Goal: Task Accomplishment & Management: Manage account settings

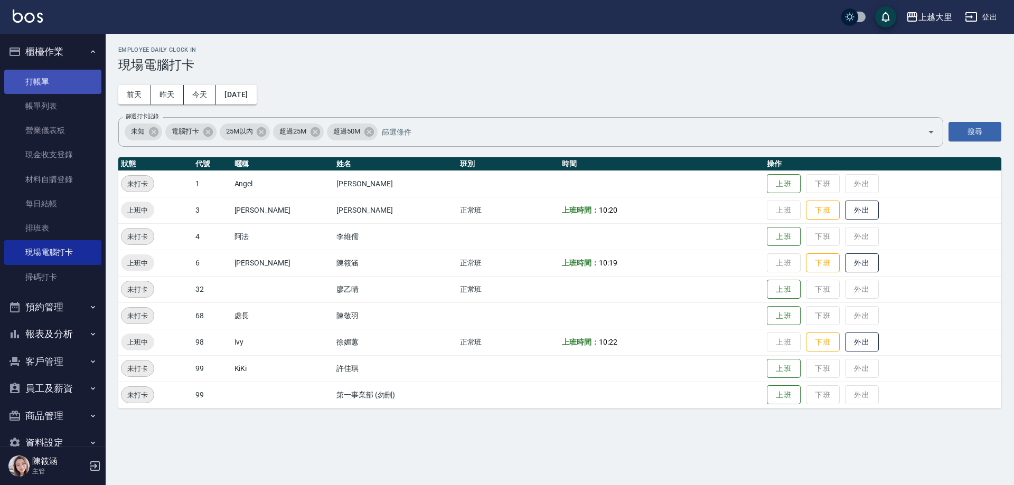
click at [50, 81] on link "打帳單" at bounding box center [52, 82] width 97 height 24
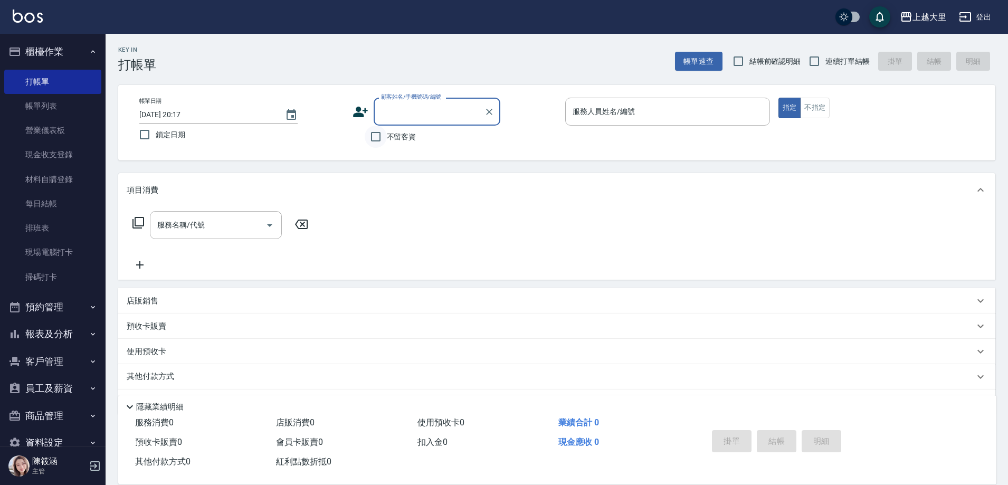
click at [379, 138] on input "不留客資" at bounding box center [376, 137] width 22 height 22
checkbox input "true"
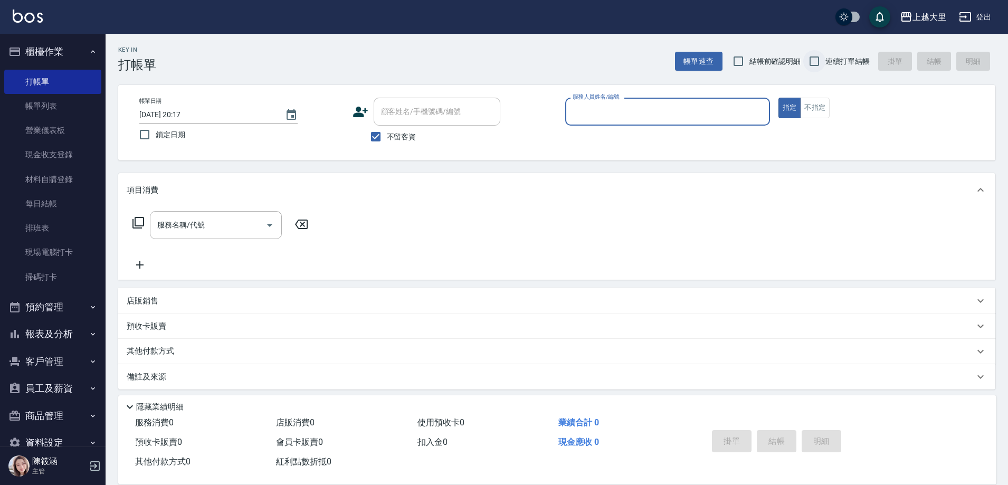
click at [816, 61] on input "連續打單結帳" at bounding box center [815, 61] width 22 height 22
checkbox input "true"
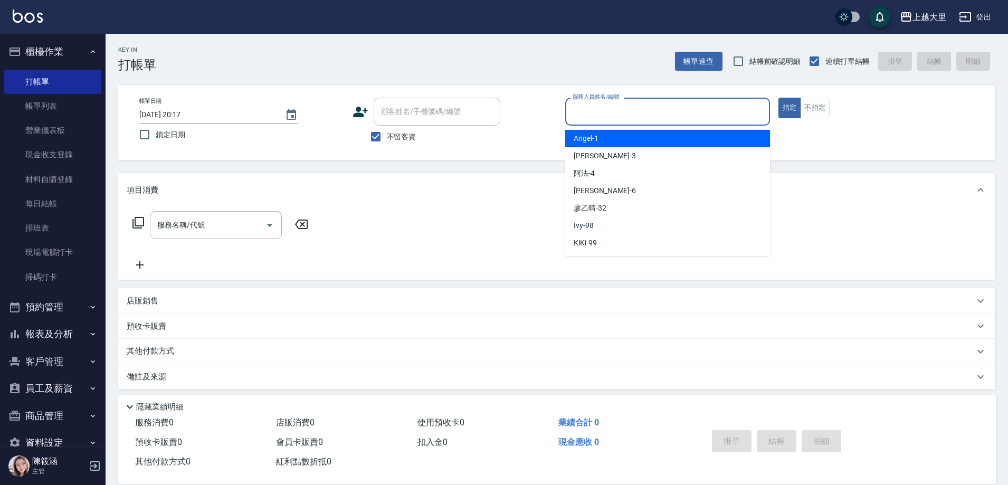
click at [693, 115] on input "服務人員姓名/編號" at bounding box center [667, 111] width 195 height 18
type input "[PERSON_NAME]比-6"
type button "true"
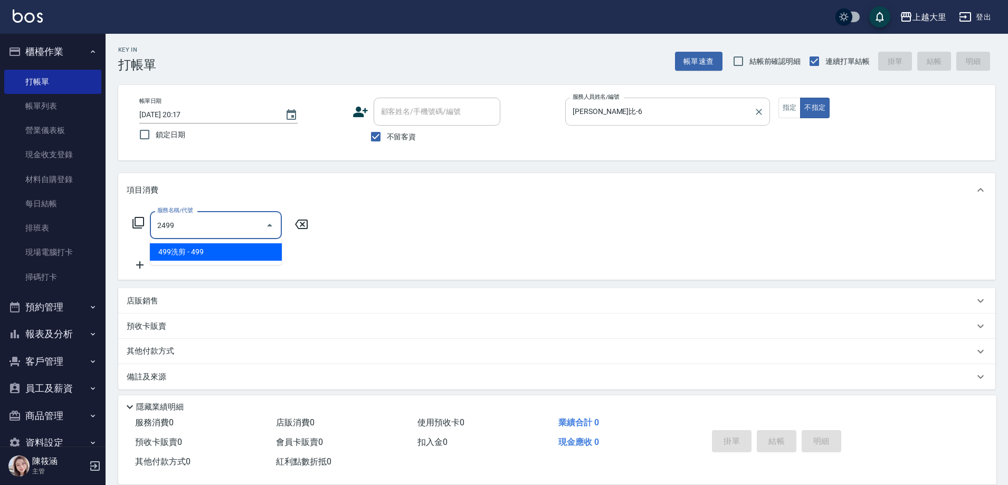
type input "499洗剪(2499)"
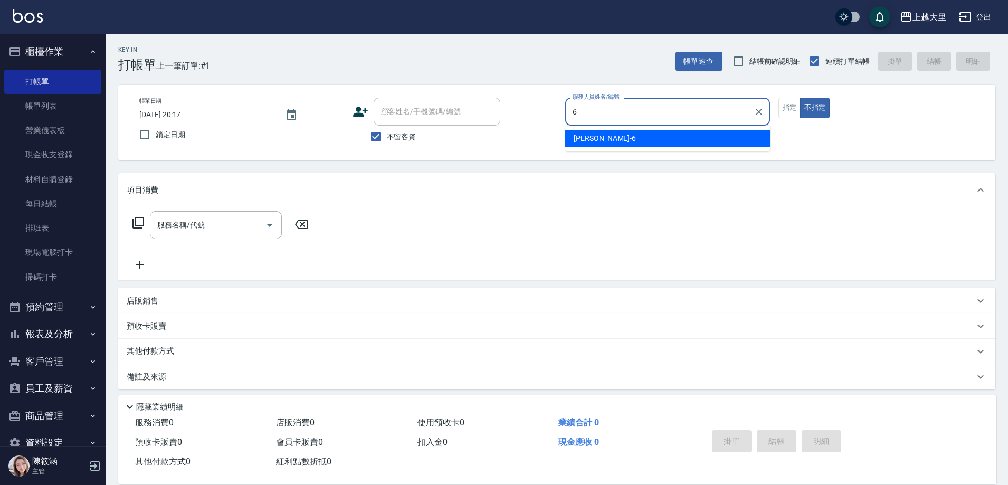
type input "[PERSON_NAME]比-6"
type button "false"
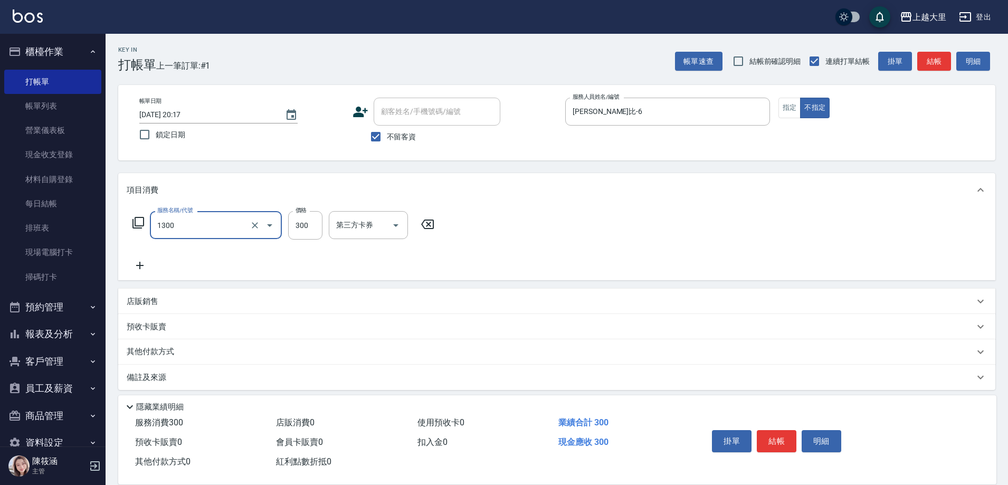
type input "健康洗髮(1300)"
type input "200"
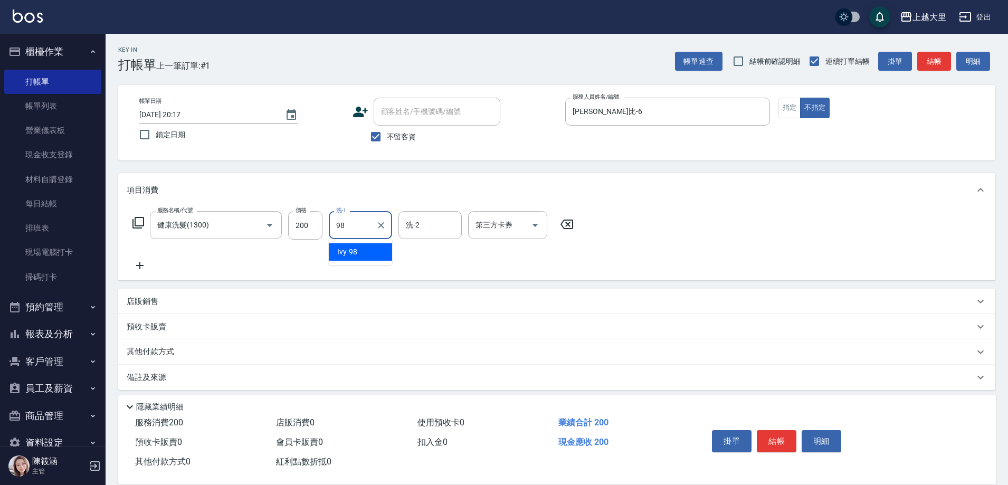
type input "Ivy-98"
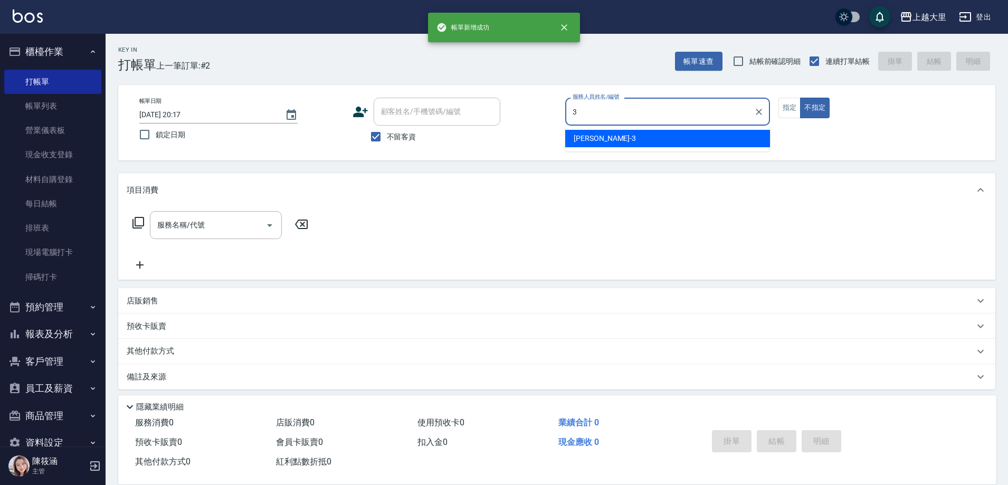
type input "Joanna喬安娜-3"
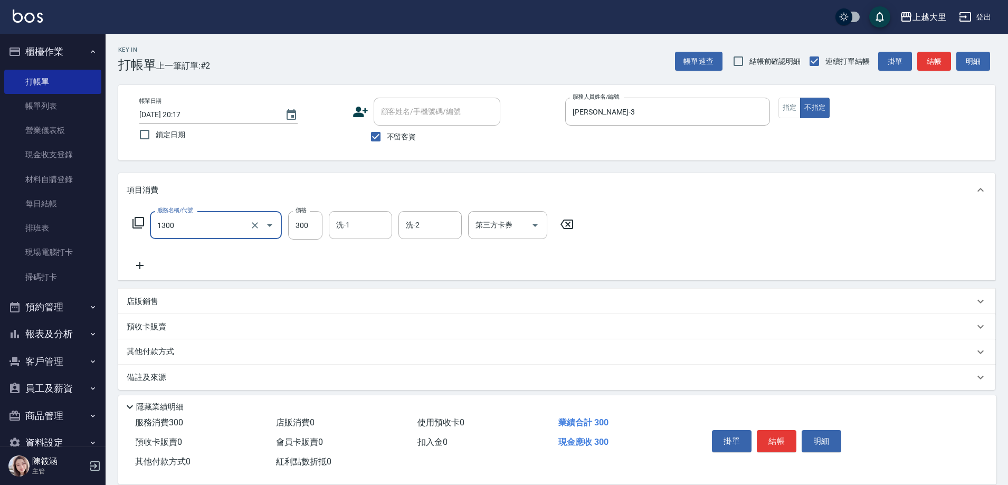
type input "健康洗髮(1300)"
type input "200"
type input "Ivy-98"
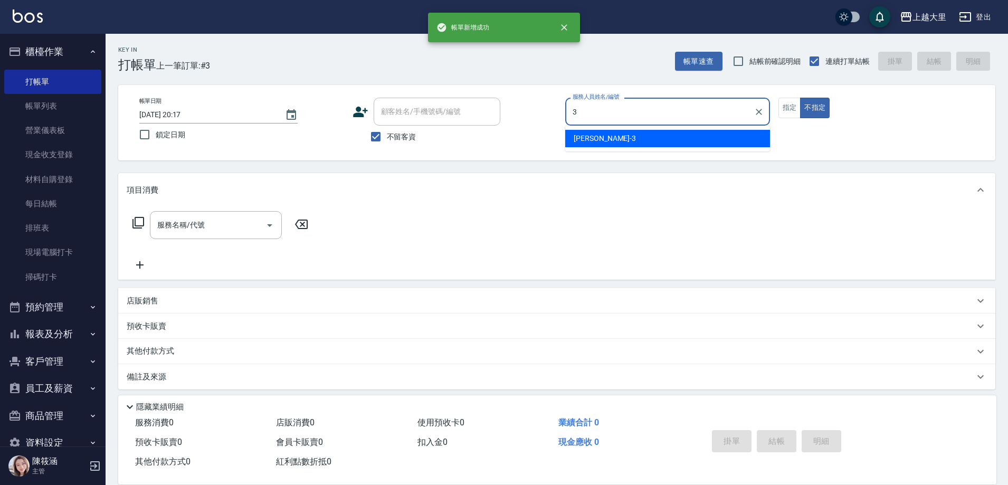
type input "Joanna喬安娜-3"
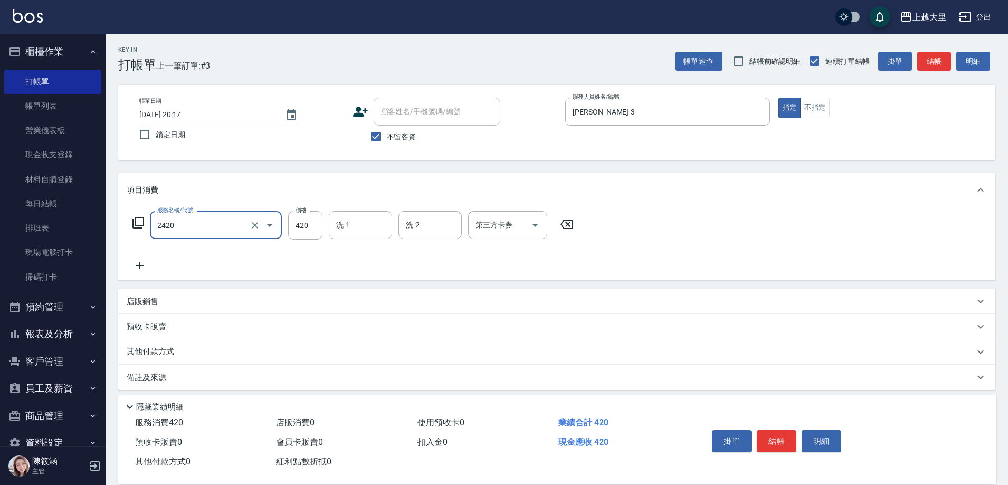
type input "洗+剪420(2420)"
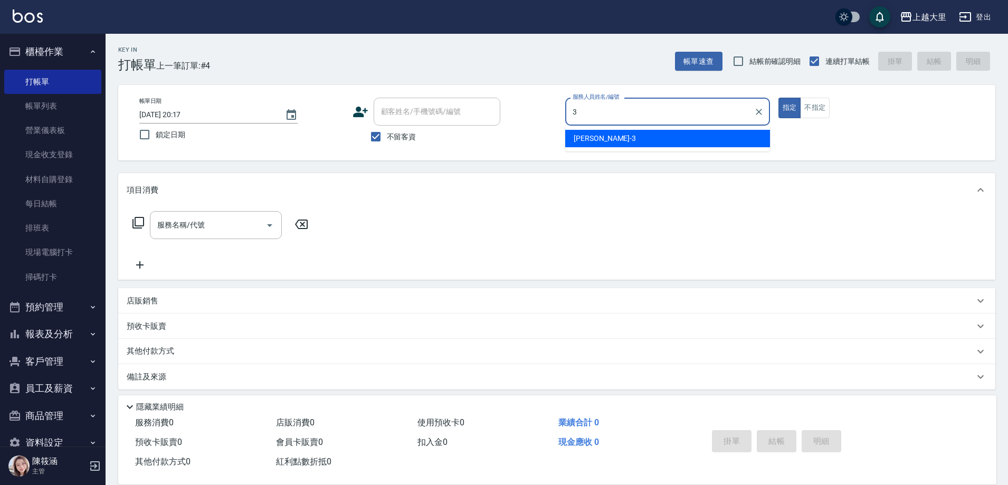
type input "Joanna喬安娜-3"
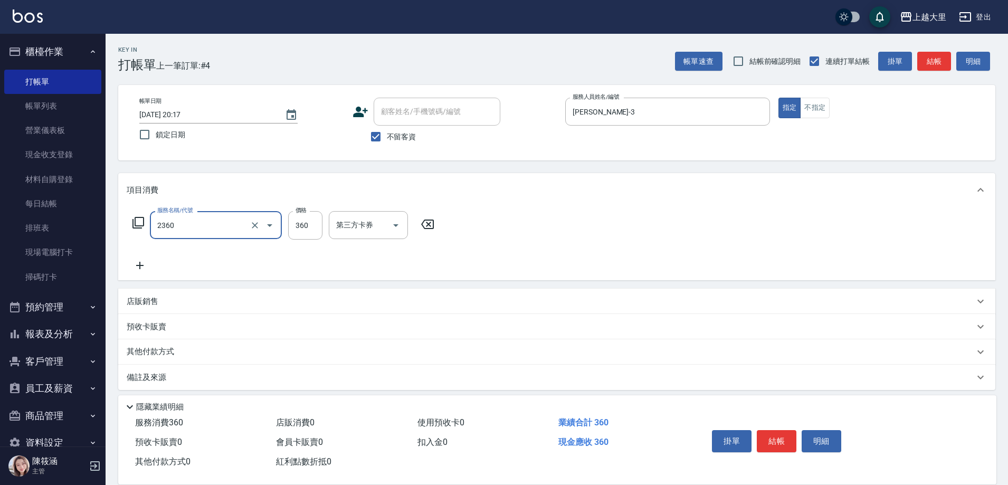
type input "洗+剪360(2360)"
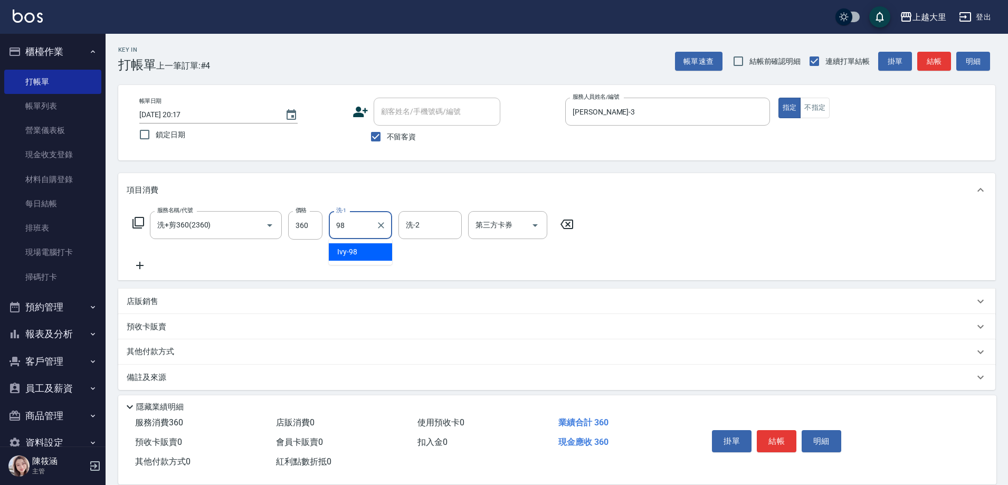
type input "Ivy-98"
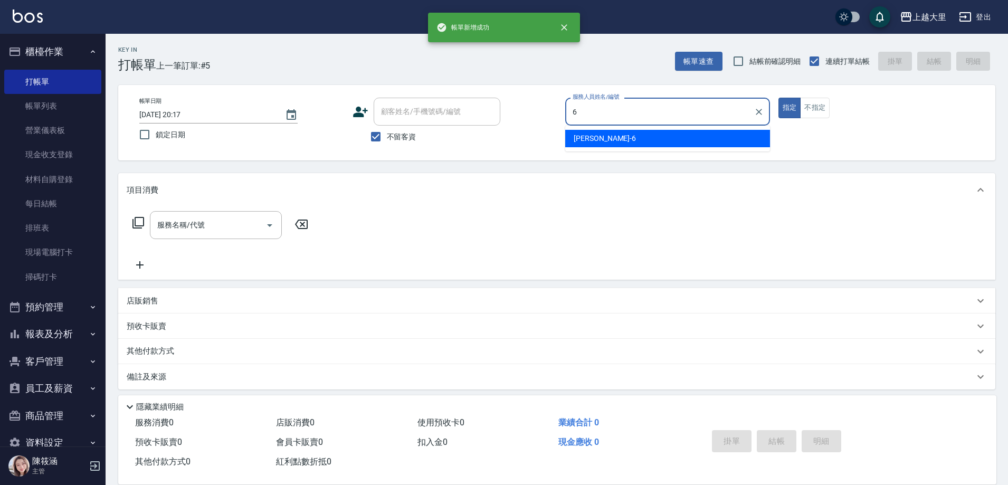
type input "[PERSON_NAME]比-6"
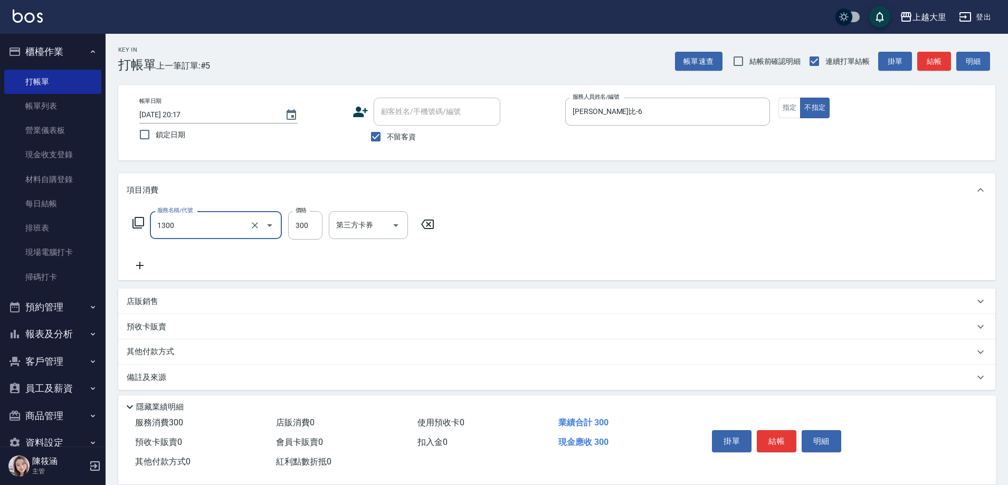
type input "健康洗髮(1300)"
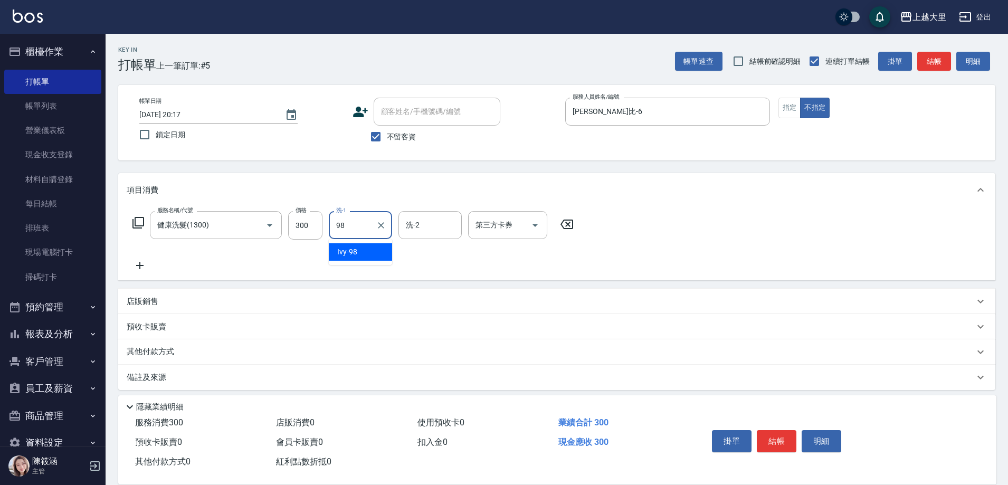
type input "Ivy-98"
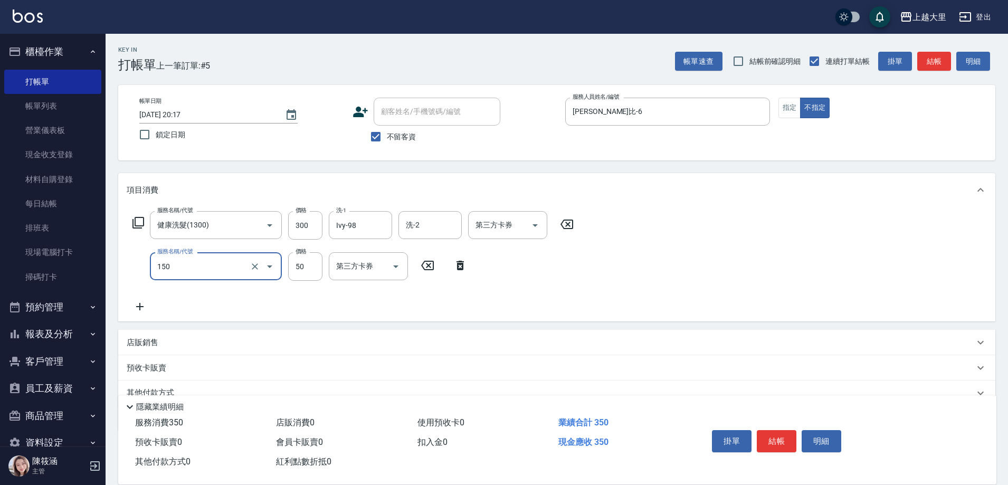
type input "精油50(150)"
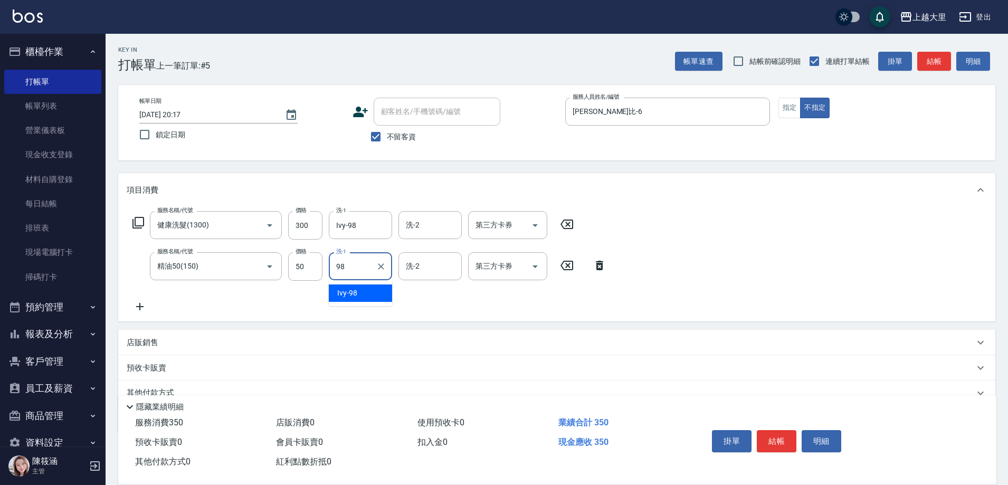
type input "Ivy-98"
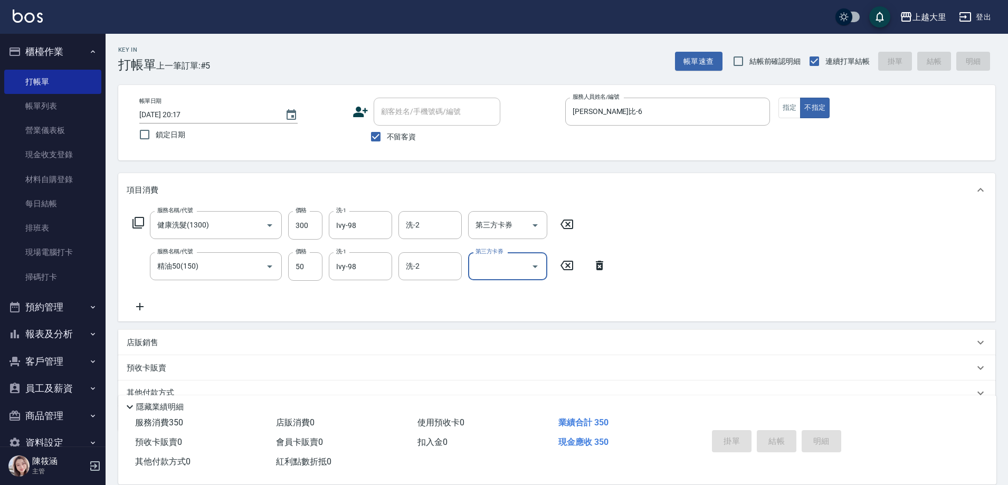
type input "[DATE] 20:18"
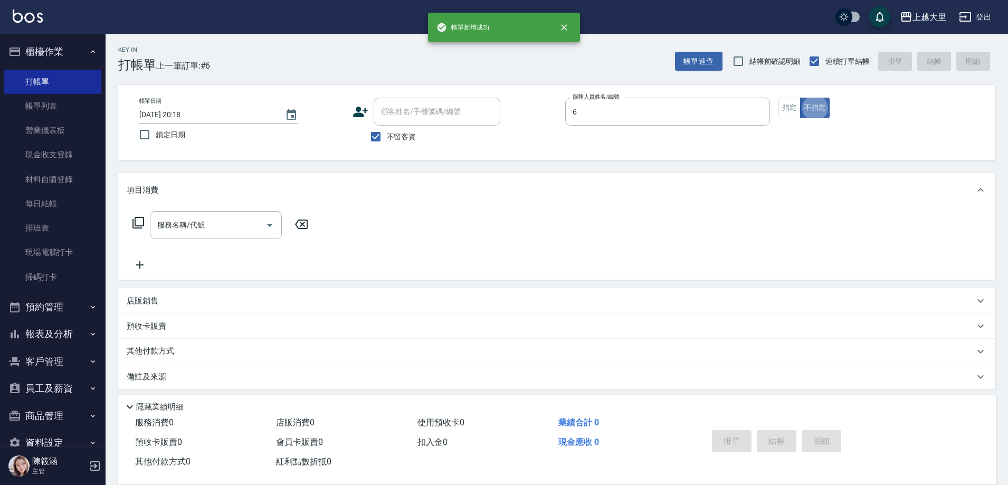
type input "[PERSON_NAME]比-6"
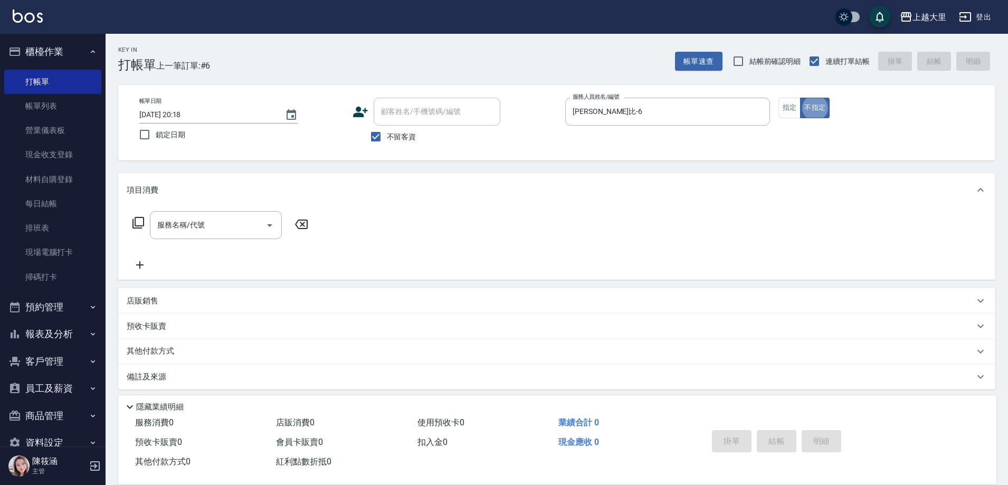
scroll to position [6, 0]
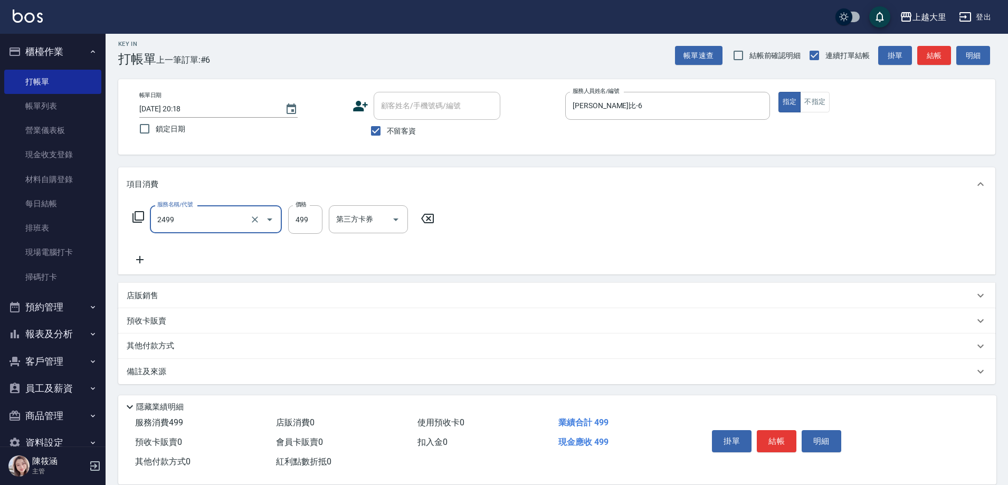
type input "499洗剪(2499)"
type input "500"
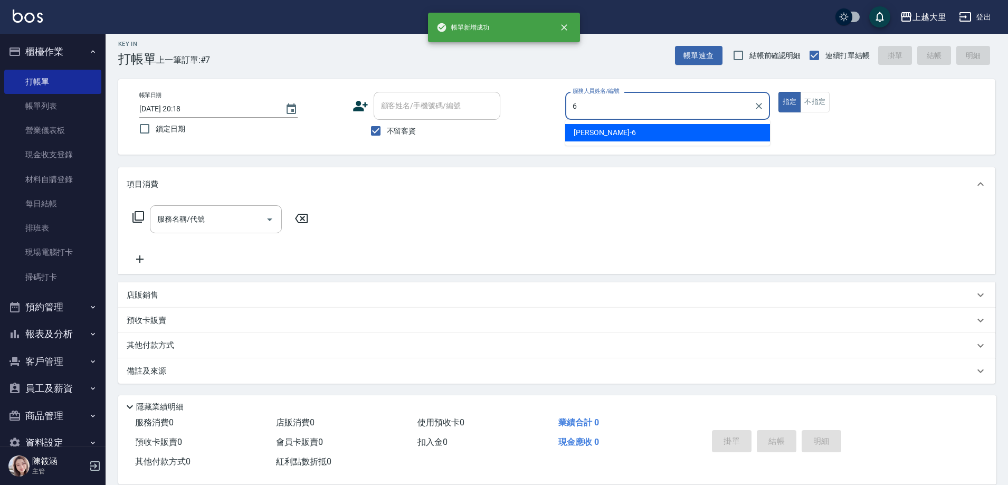
type input "[PERSON_NAME]比-6"
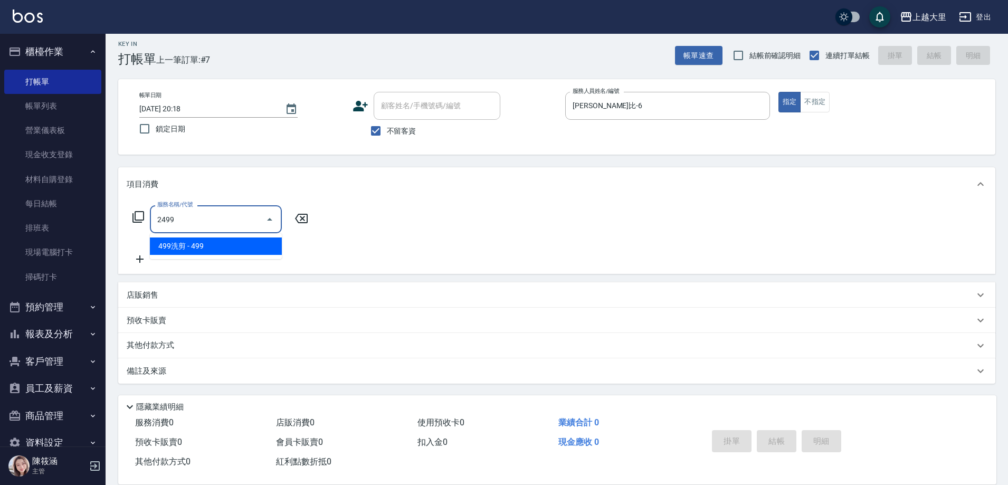
type input "499洗剪(2499)"
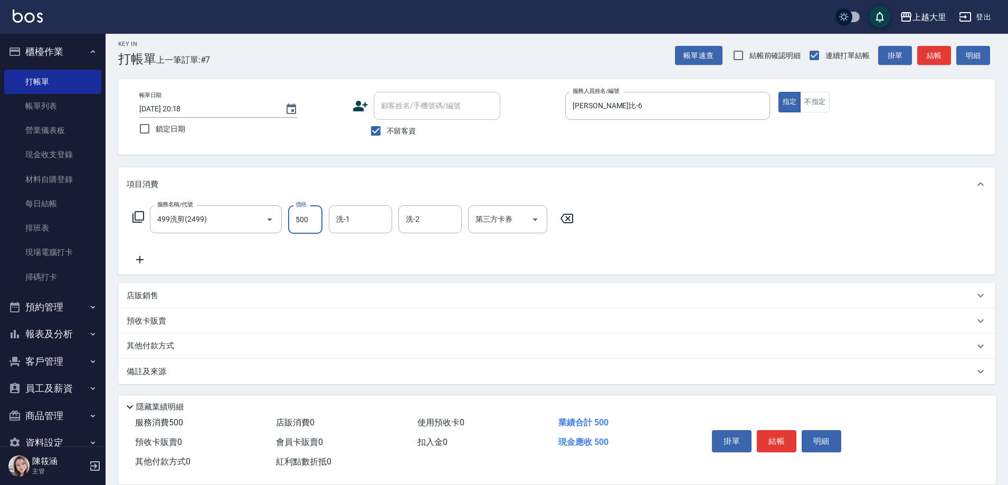
type input "500"
type input "Ivy-98"
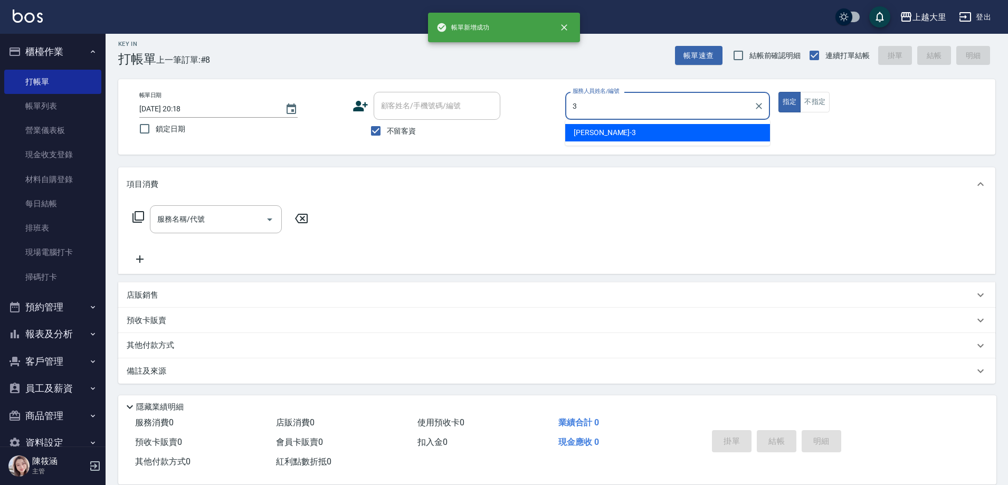
type input "Joanna喬安娜-3"
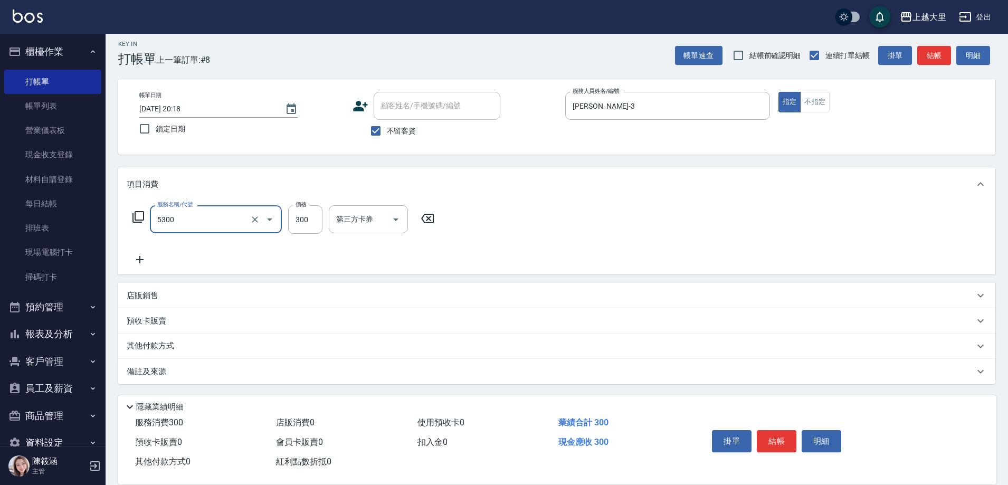
type input "護髮-300(5300)"
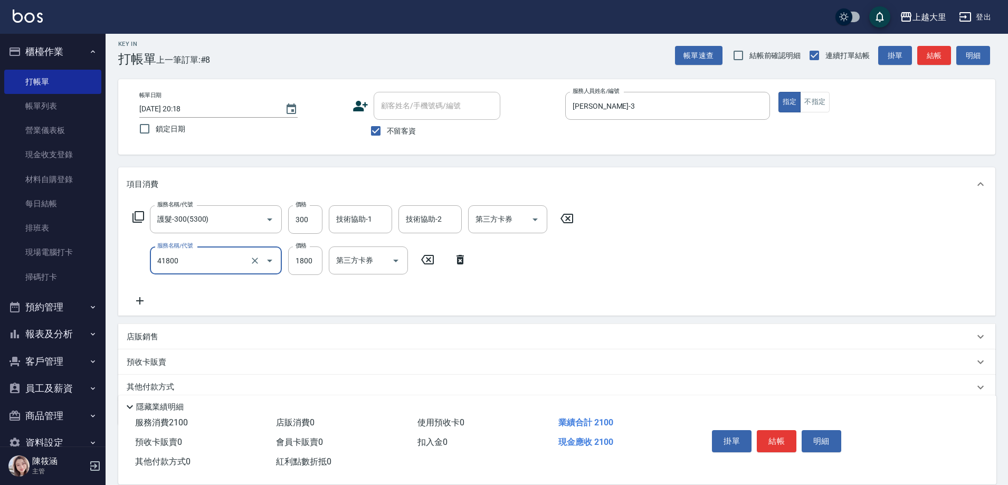
type input "染女L1800(41800)"
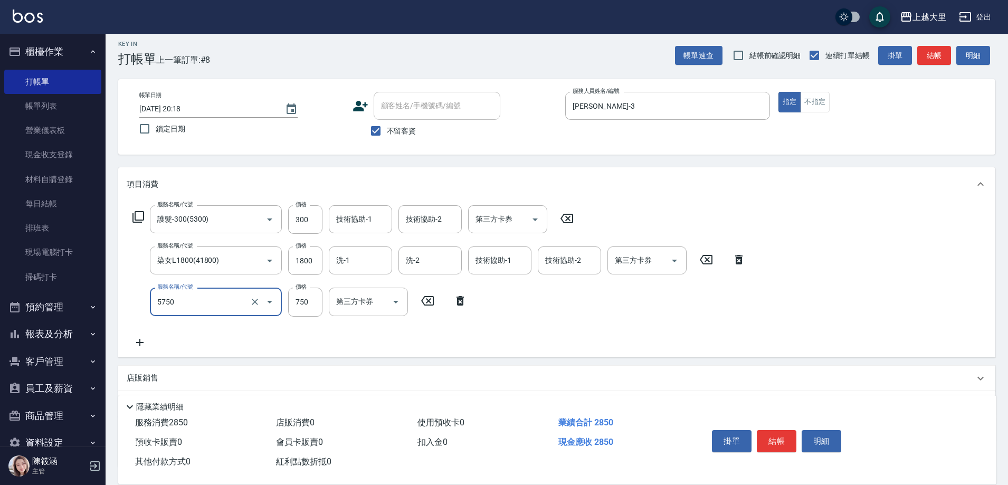
type input "護髮-750(5750)"
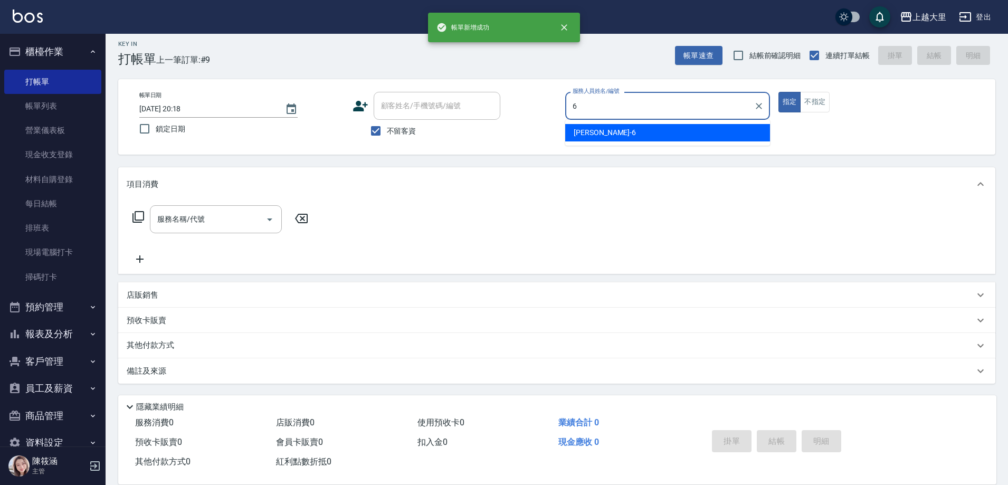
type input "[PERSON_NAME]比-6"
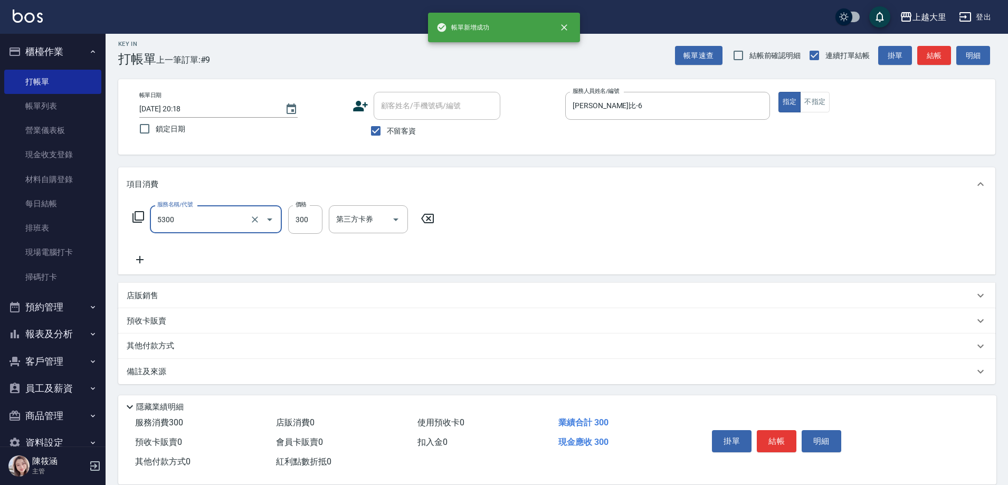
type input "護髮-300(5300)"
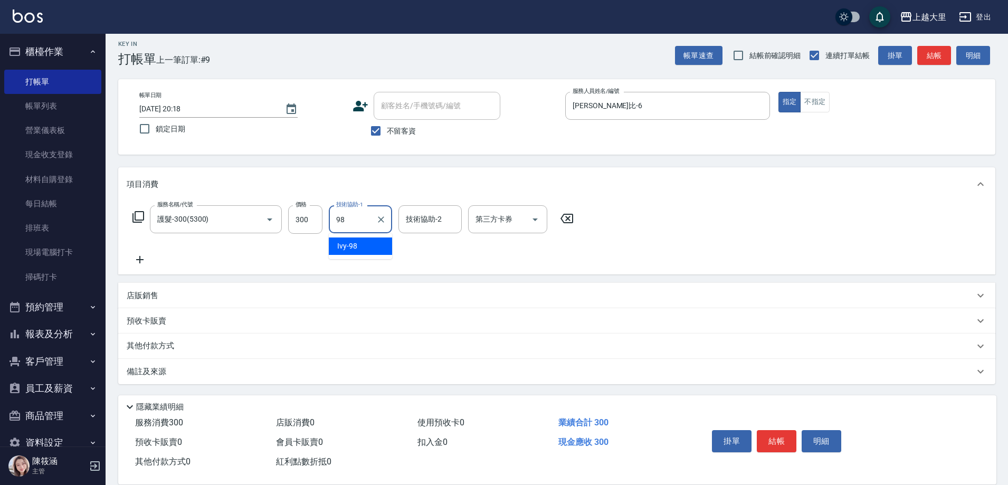
type input "Ivy-98"
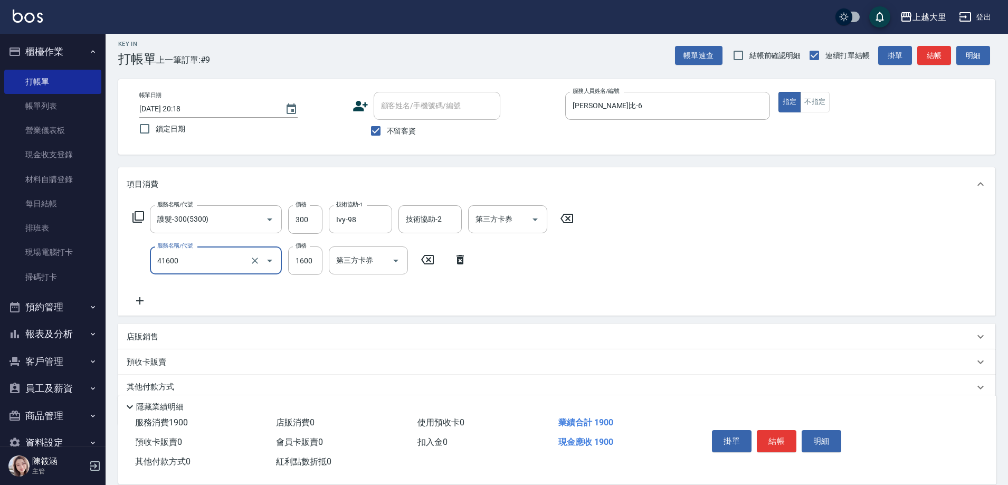
type input "染女M1600(41600)"
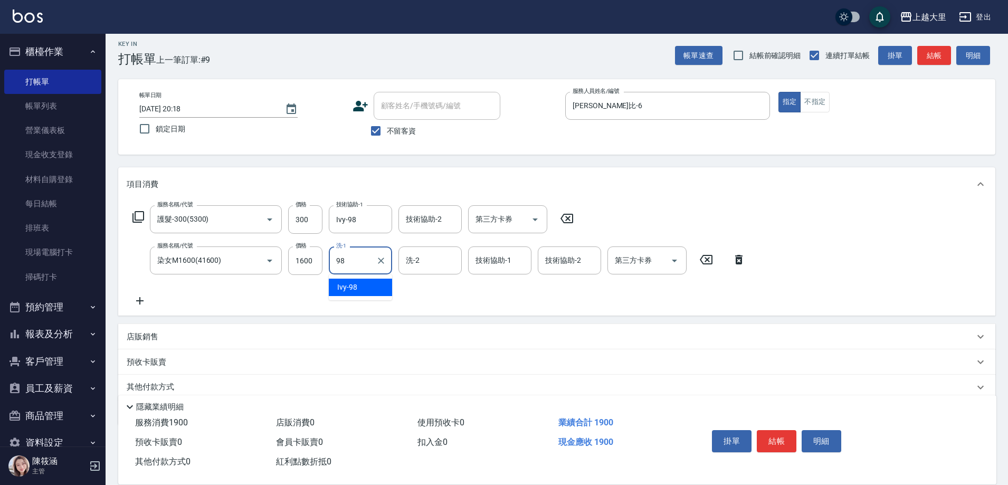
type input "Ivy-98"
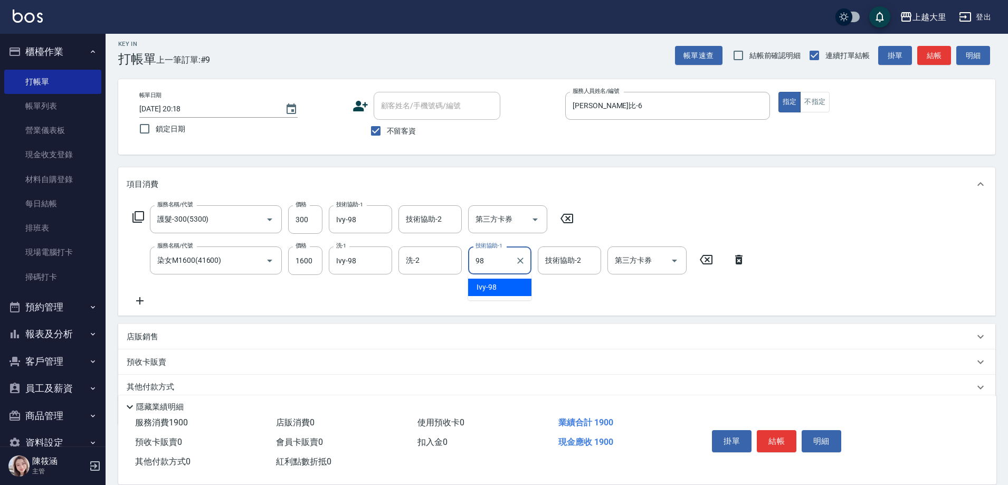
type input "Ivy-98"
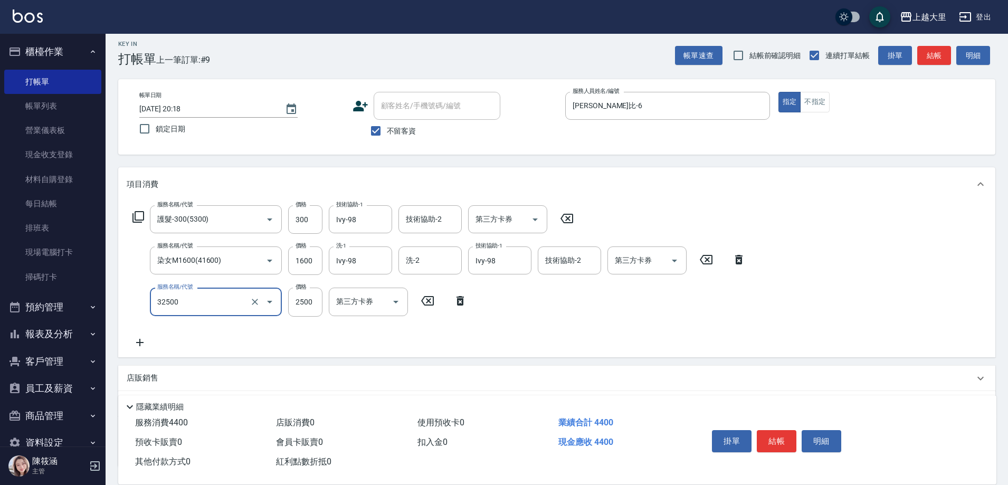
type input "燙髮M(32500)"
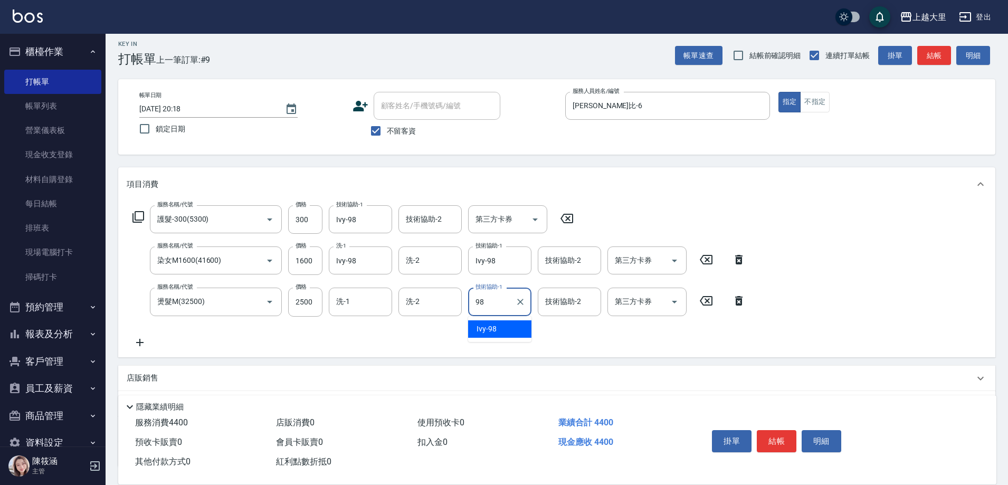
type input "Ivy-98"
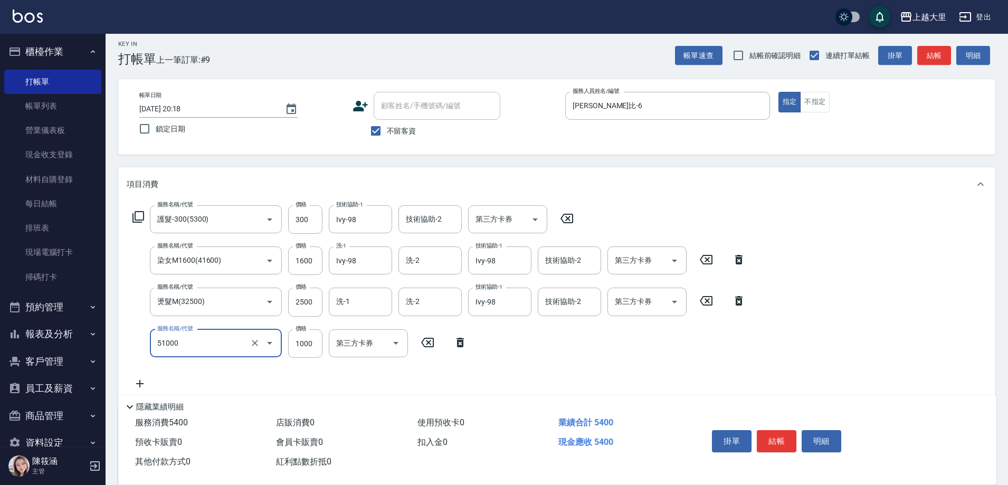
type input "護髮1000(51000)"
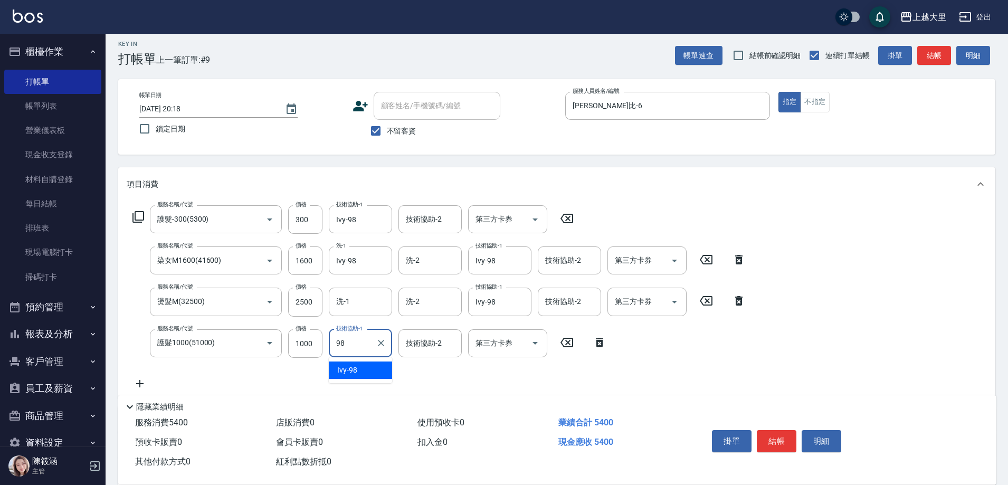
type input "Ivy-98"
click at [545, 218] on div "第三方卡券" at bounding box center [507, 219] width 79 height 28
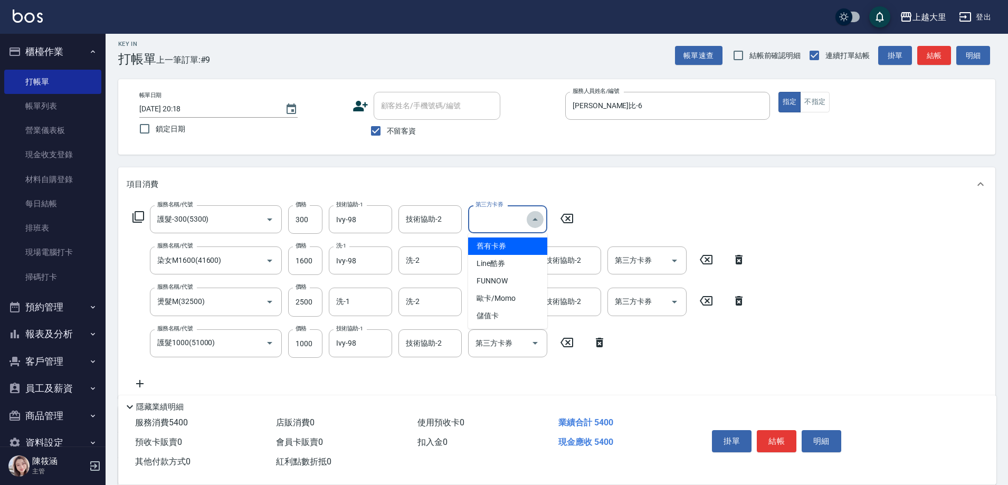
click at [537, 219] on icon "Close" at bounding box center [535, 219] width 13 height 13
click at [539, 214] on icon "Open" at bounding box center [535, 219] width 13 height 13
click at [522, 313] on span "儲值卡" at bounding box center [507, 315] width 79 height 17
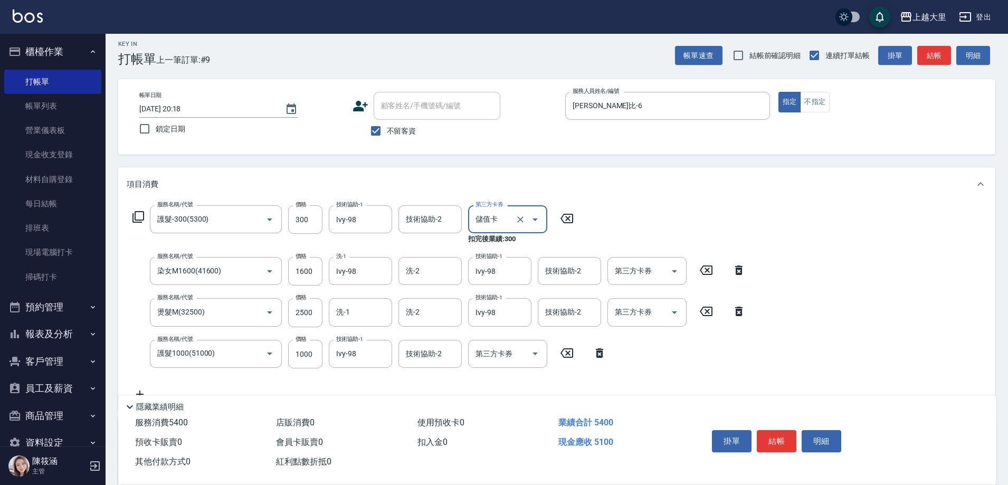
type input "儲值卡"
click at [673, 271] on icon "Open" at bounding box center [674, 271] width 13 height 13
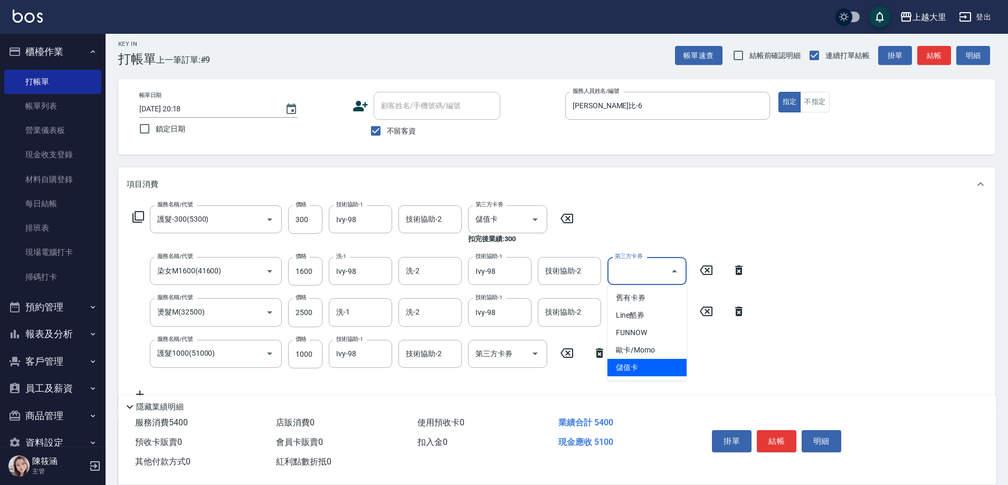
click at [679, 366] on span "儲值卡" at bounding box center [647, 367] width 79 height 17
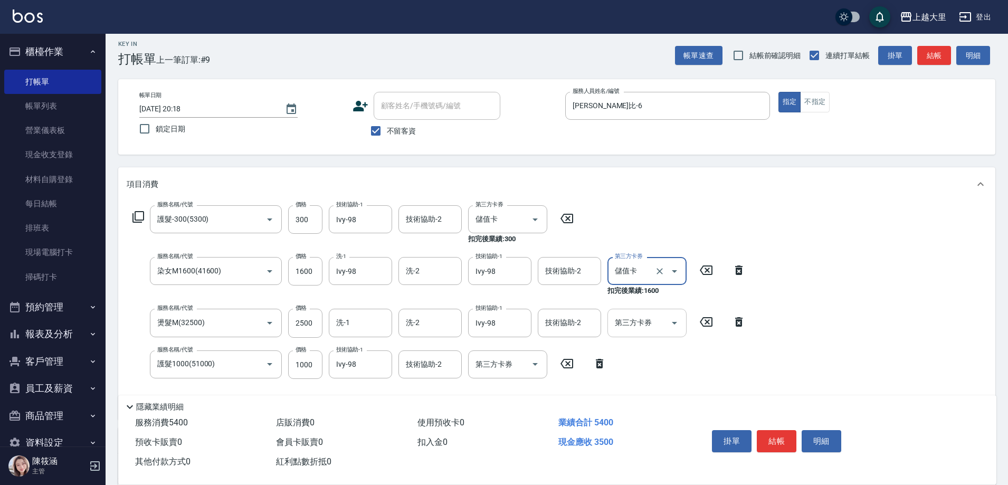
type input "儲值卡"
click at [674, 324] on icon "Open" at bounding box center [674, 323] width 13 height 13
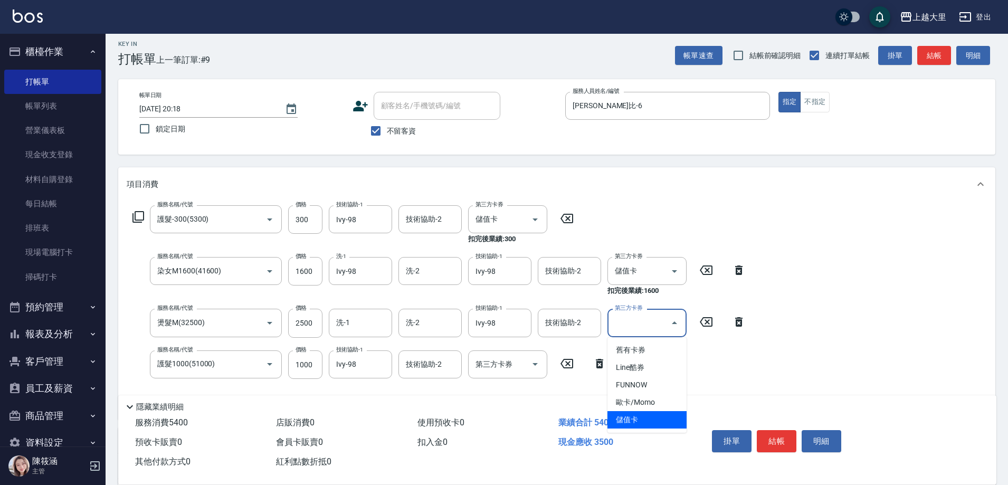
click at [647, 414] on span "儲值卡" at bounding box center [647, 419] width 79 height 17
type input "儲值卡"
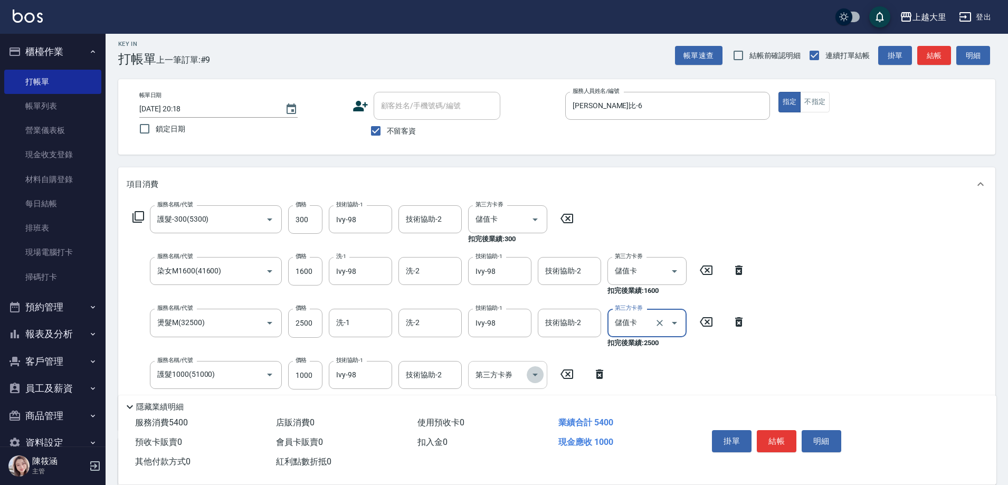
click at [536, 373] on icon "Open" at bounding box center [535, 375] width 13 height 13
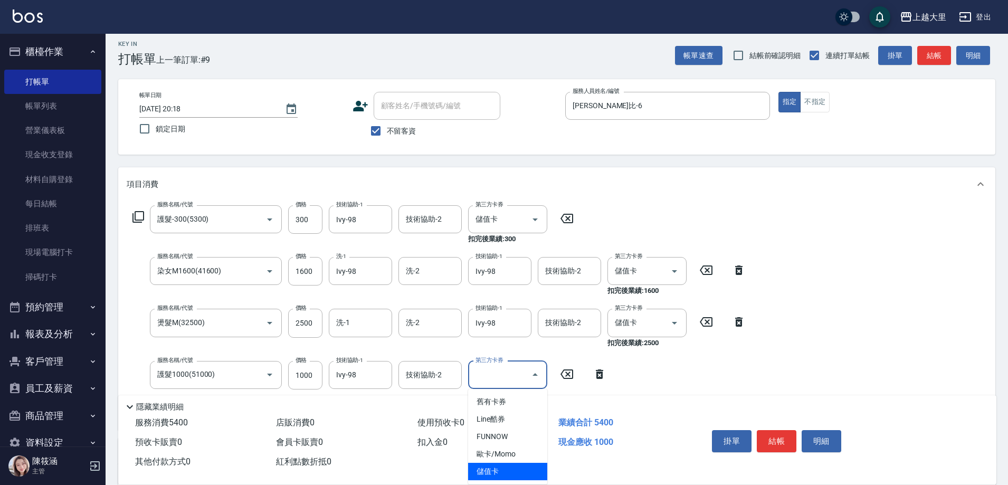
click at [522, 470] on span "儲值卡" at bounding box center [507, 471] width 79 height 17
type input "儲值卡"
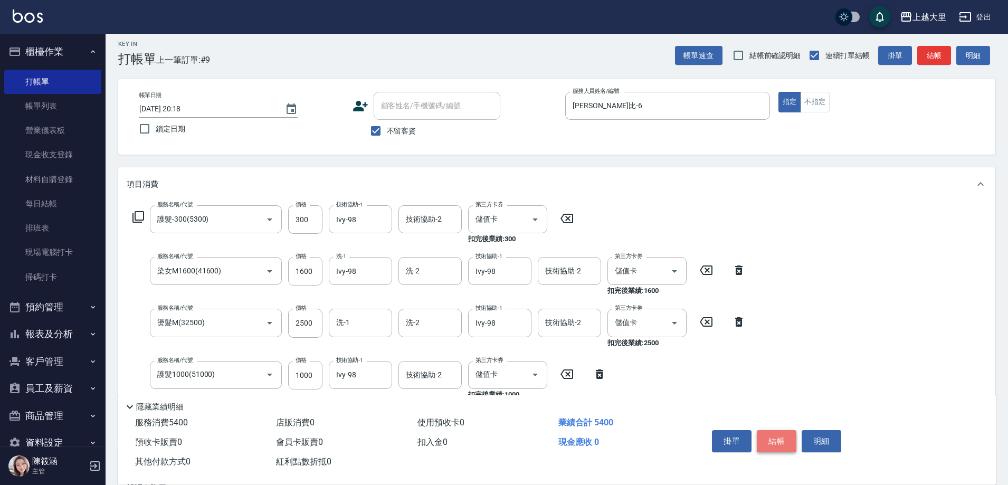
click at [777, 432] on button "結帳" at bounding box center [777, 441] width 40 height 22
type input "2025/10/08 20:19"
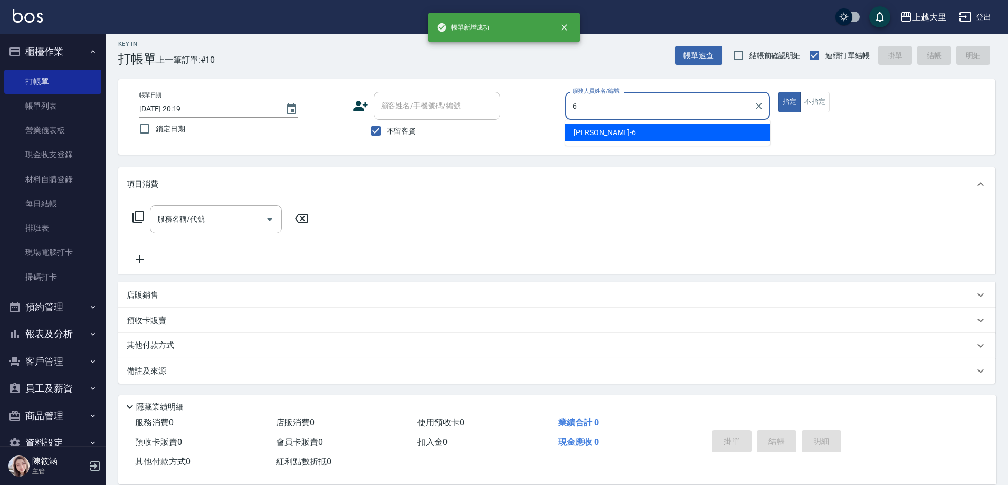
type input "[PERSON_NAME]比-6"
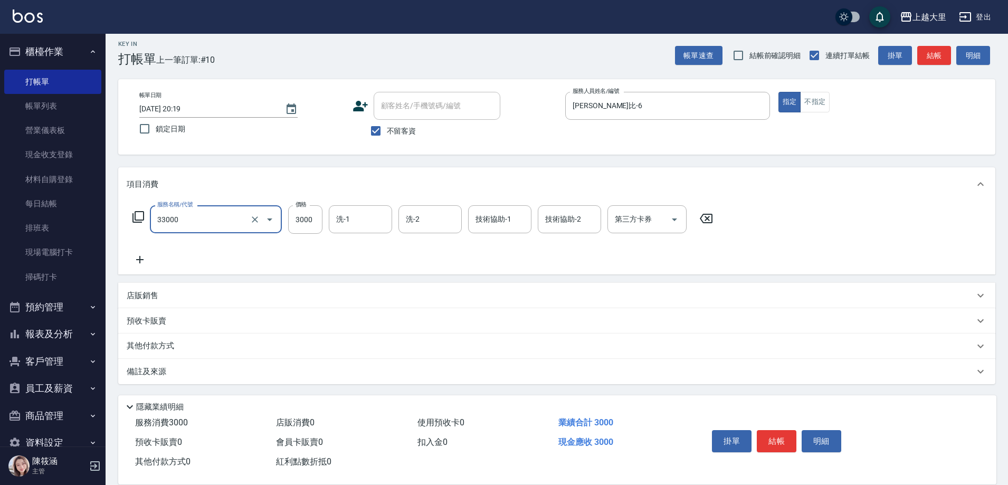
type input "燙髮L(33000)"
type input "Ivy-98"
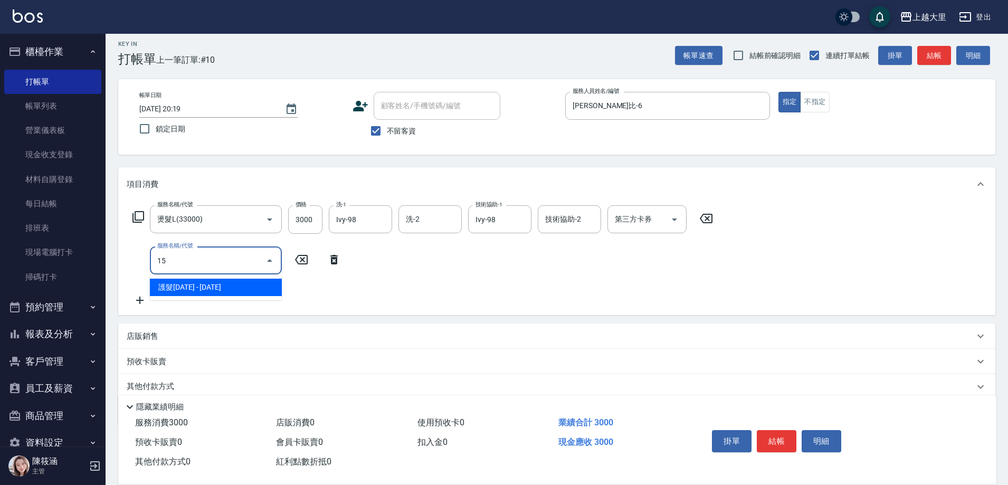
type input "1"
type input "護髮1500(51500)"
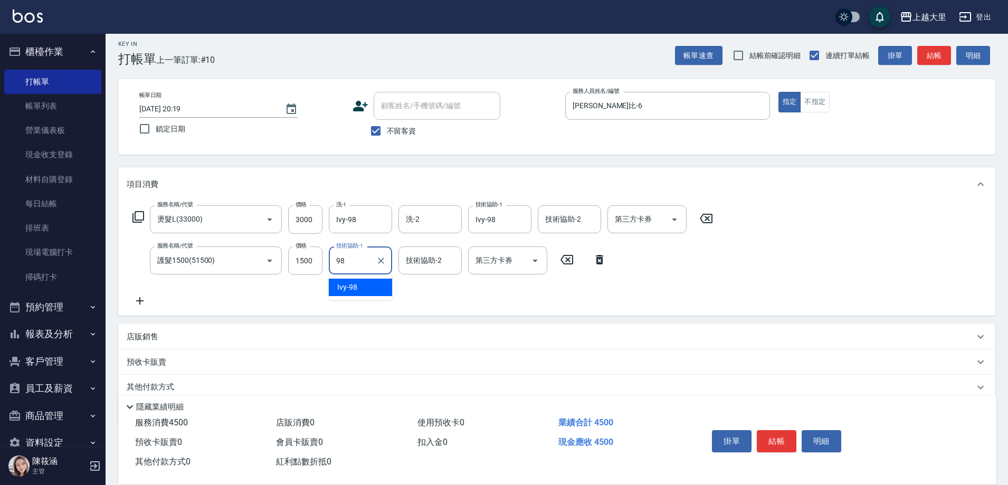
type input "Ivy-98"
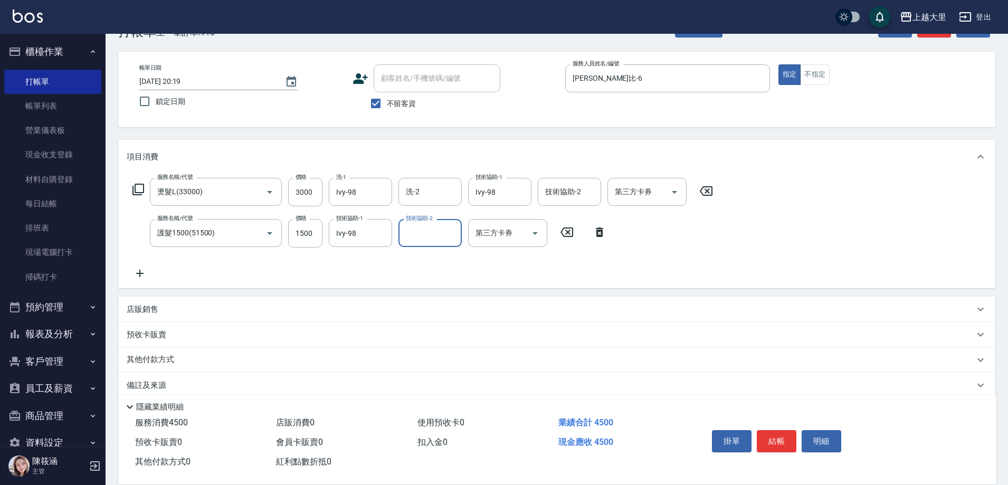
scroll to position [48, 0]
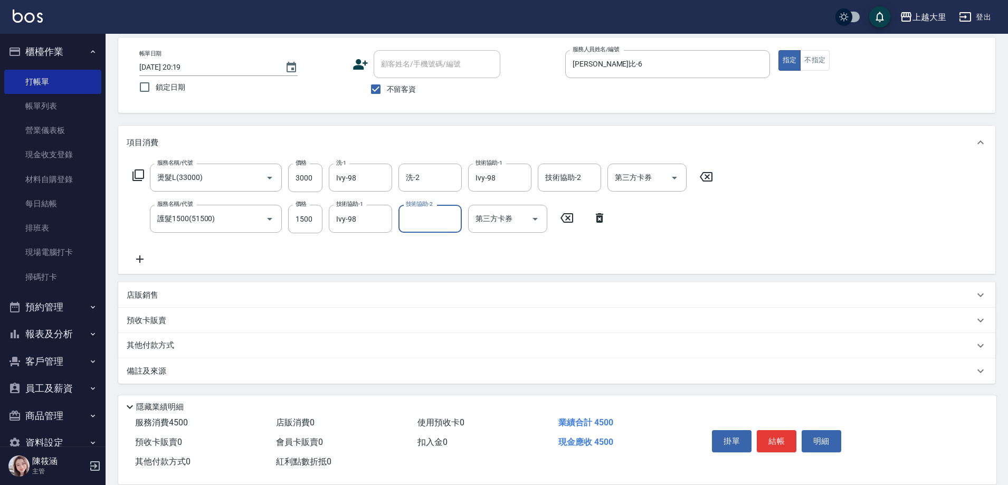
click at [201, 348] on div "其他付款方式" at bounding box center [551, 346] width 848 height 12
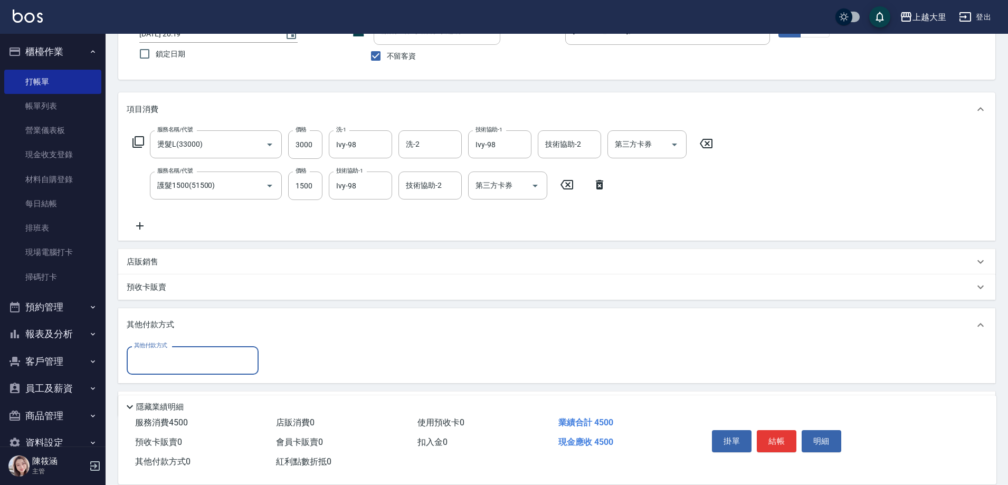
scroll to position [114, 0]
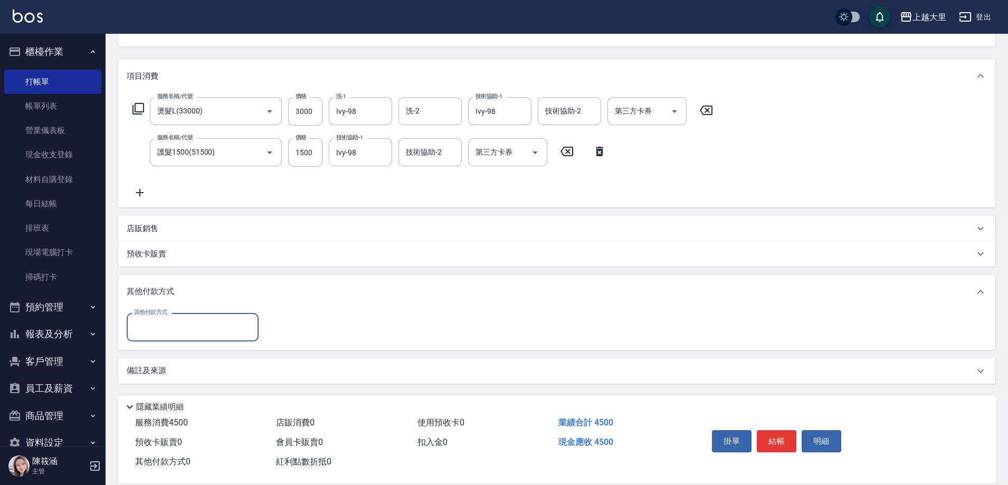
click at [201, 319] on input "其他付款方式" at bounding box center [192, 327] width 122 height 18
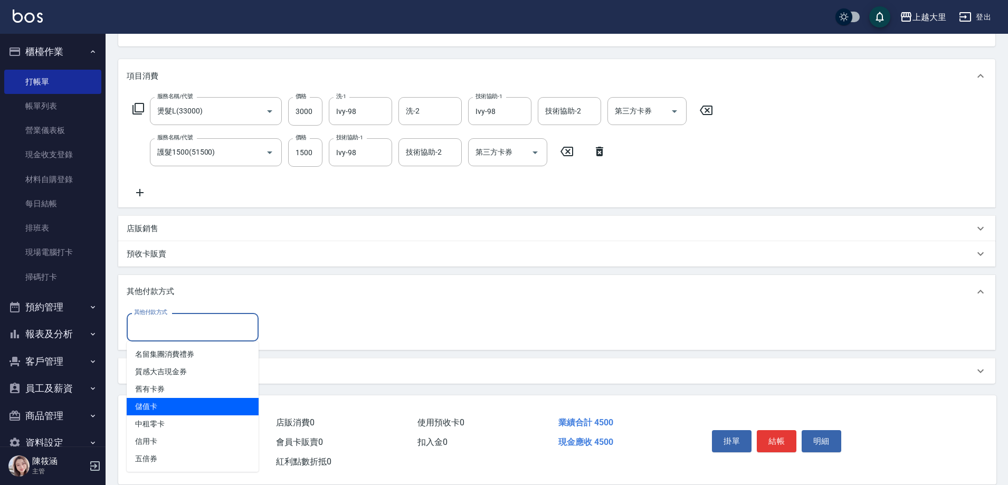
click at [177, 401] on span "儲值卡" at bounding box center [193, 406] width 132 height 17
type input "儲值卡"
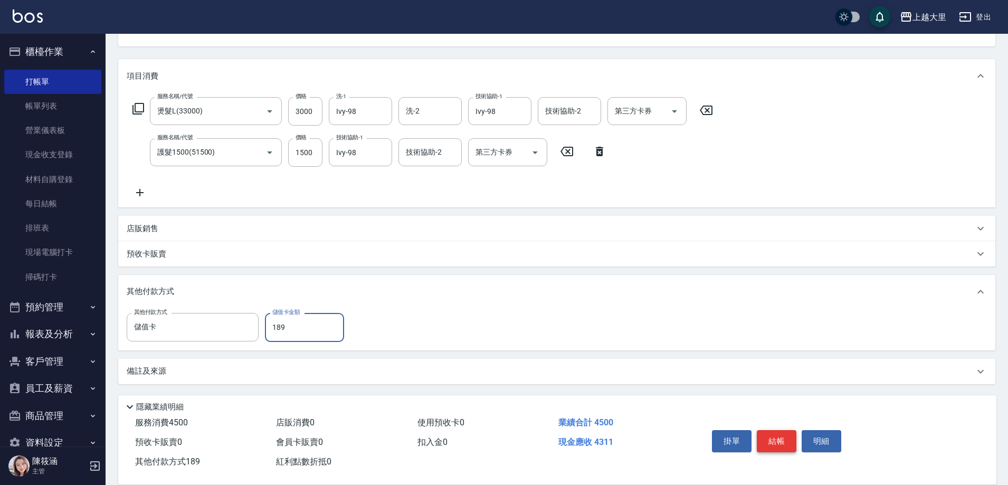
type input "189"
click at [786, 438] on button "結帳" at bounding box center [777, 441] width 40 height 22
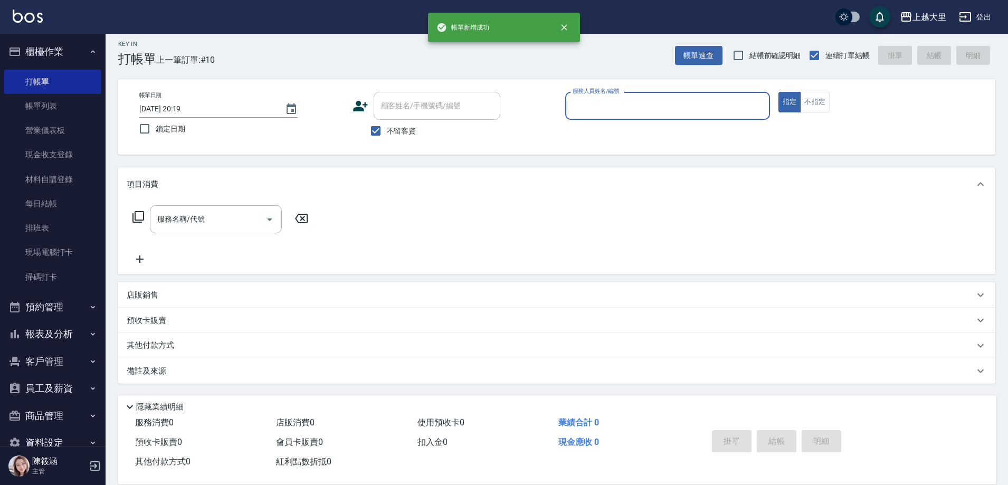
scroll to position [6, 0]
type input "[PERSON_NAME]比-6"
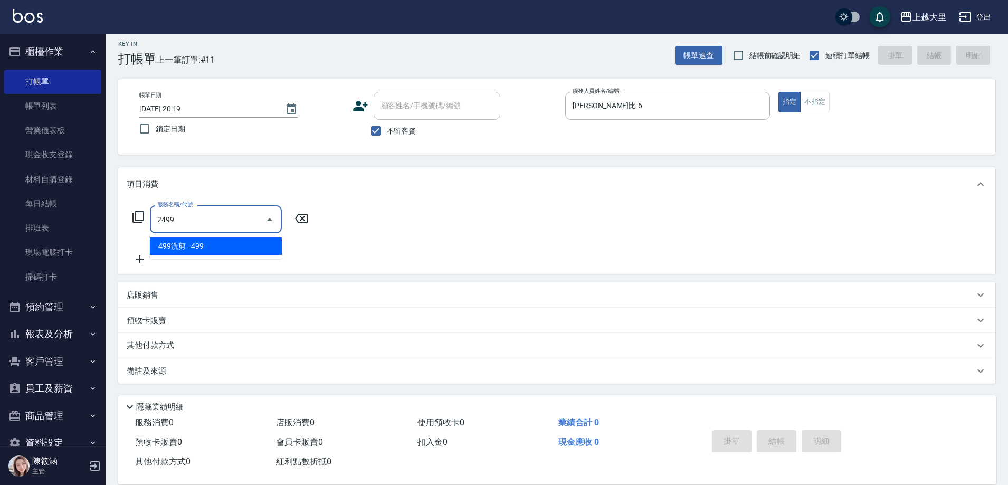
type input "499洗剪(2499)"
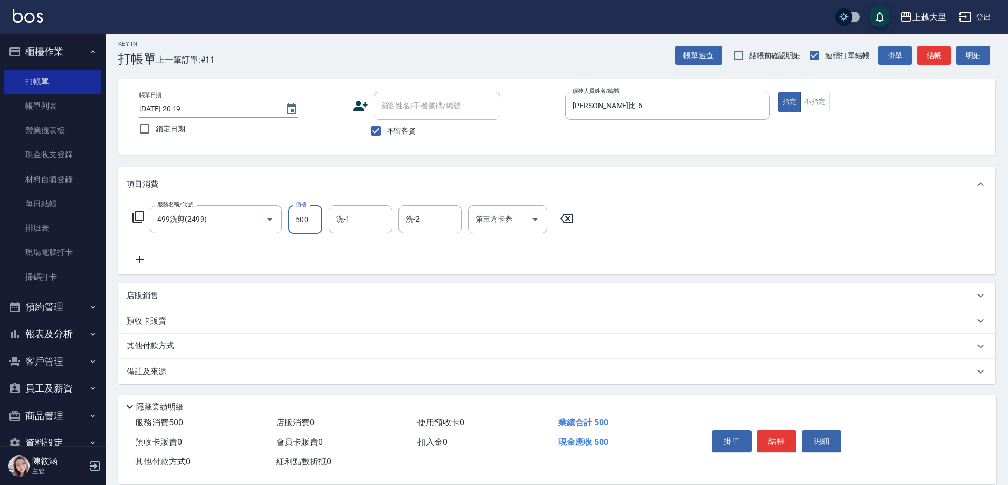
type input "500"
type input "Ivy-98"
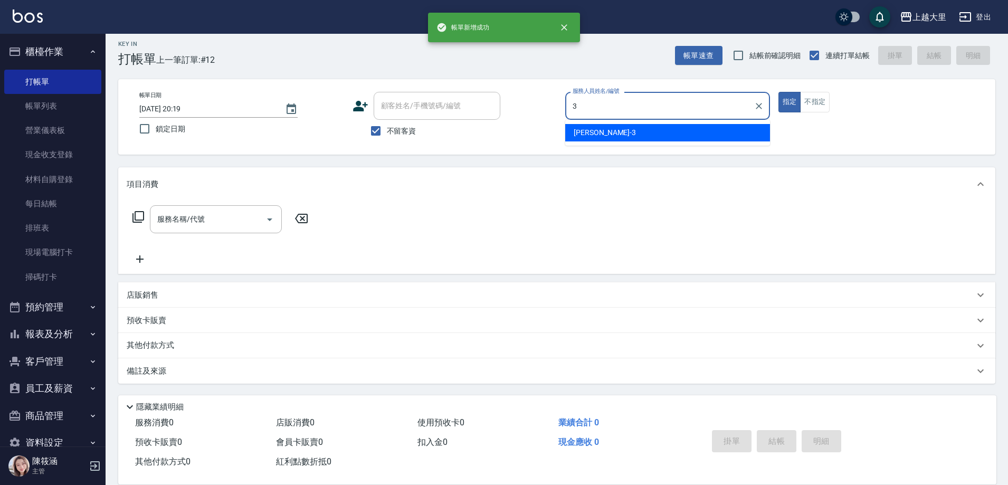
type input "Joanna喬安娜-3"
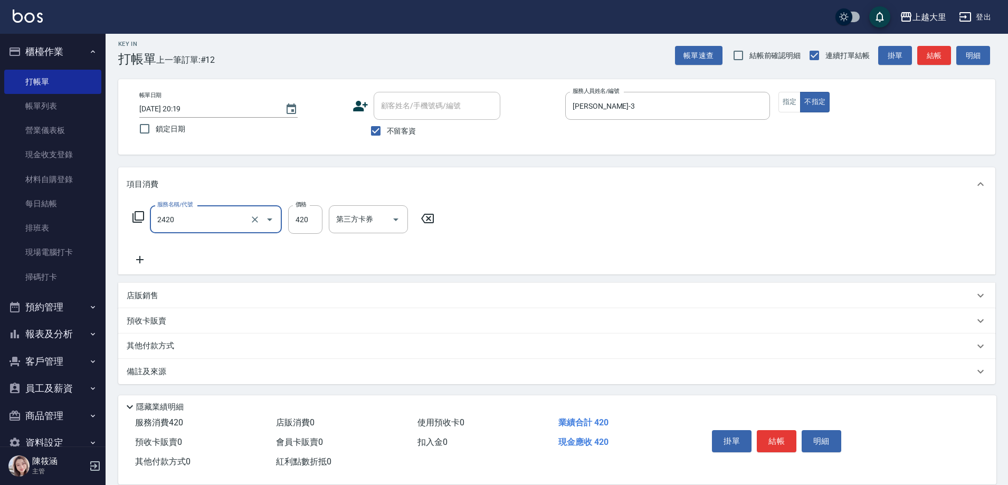
type input "洗+剪420(2420)"
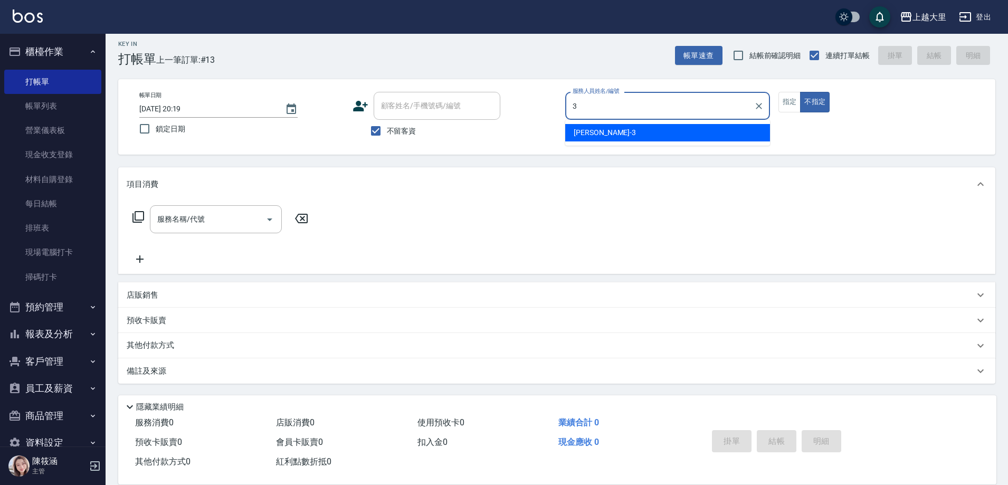
type input "Joanna喬安娜-3"
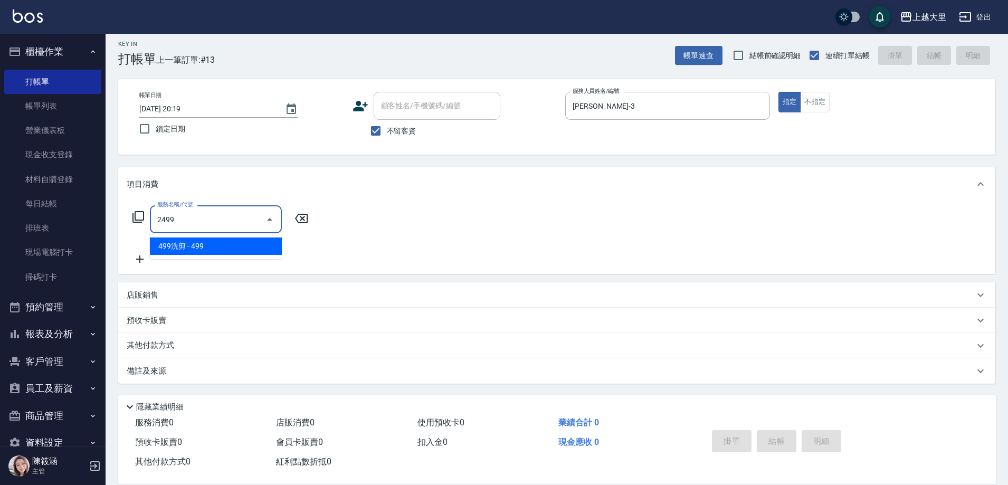
type input "499洗剪(2499)"
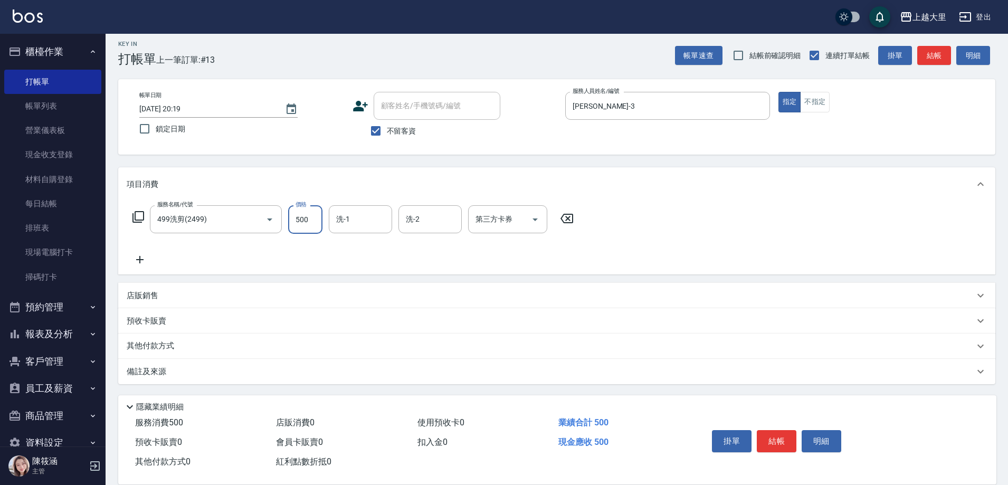
type input "500"
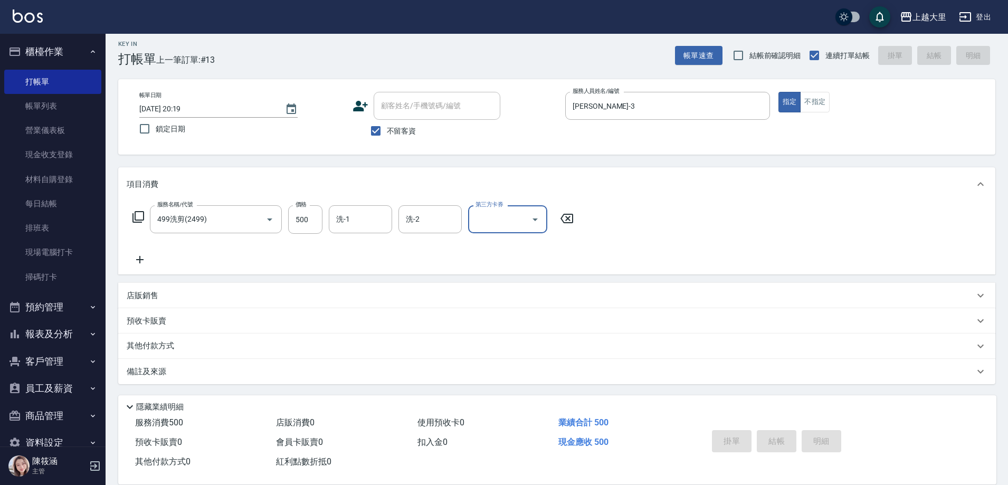
type input "2025/10/08 20:20"
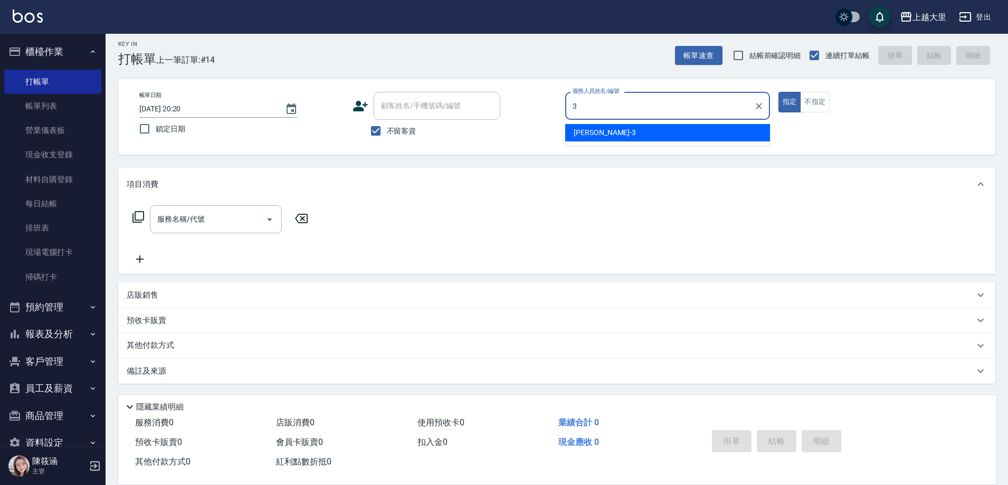
type input "Joanna喬安娜-3"
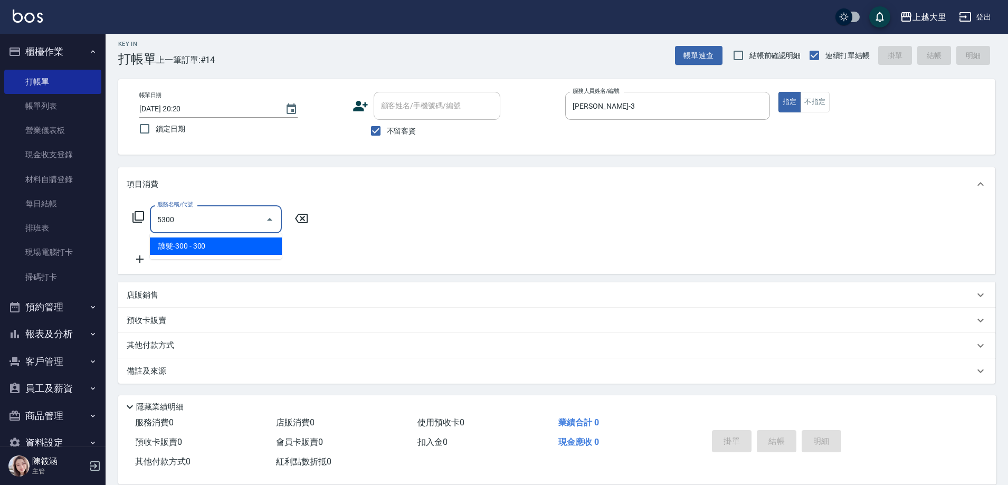
type input "護髮-300(5300)"
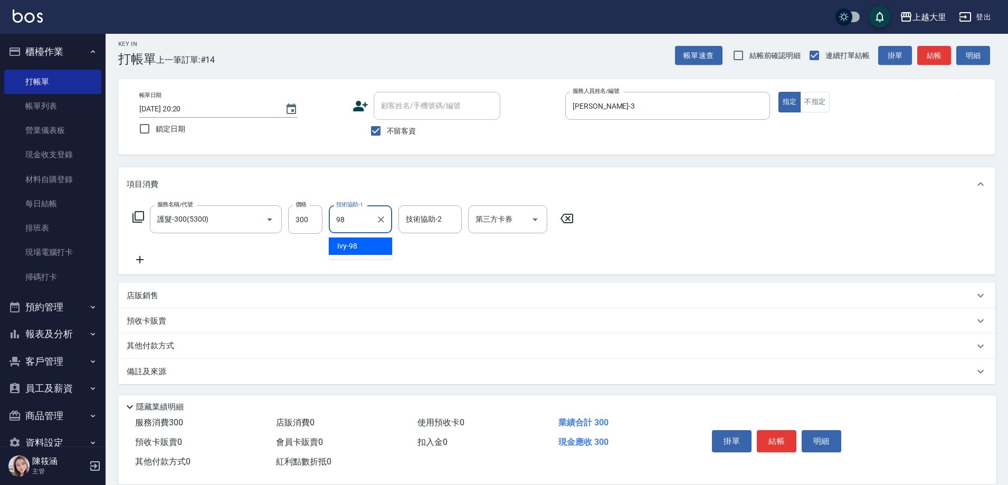
type input "Ivy-98"
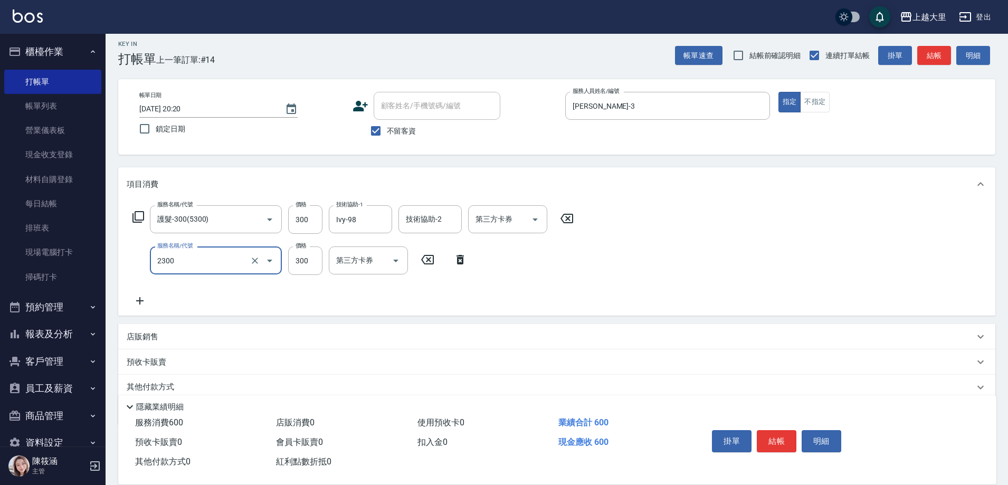
type input "剪髮300(2300)"
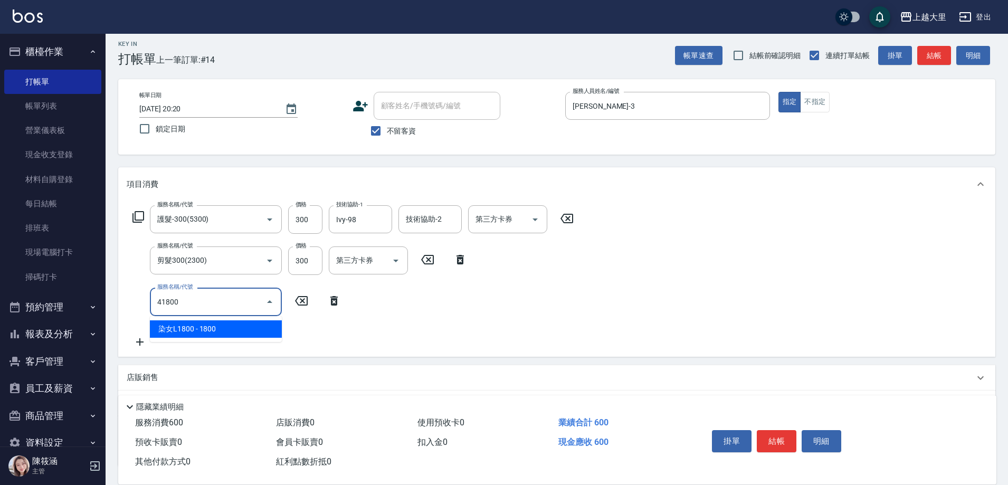
type input "染女L1800(41800)"
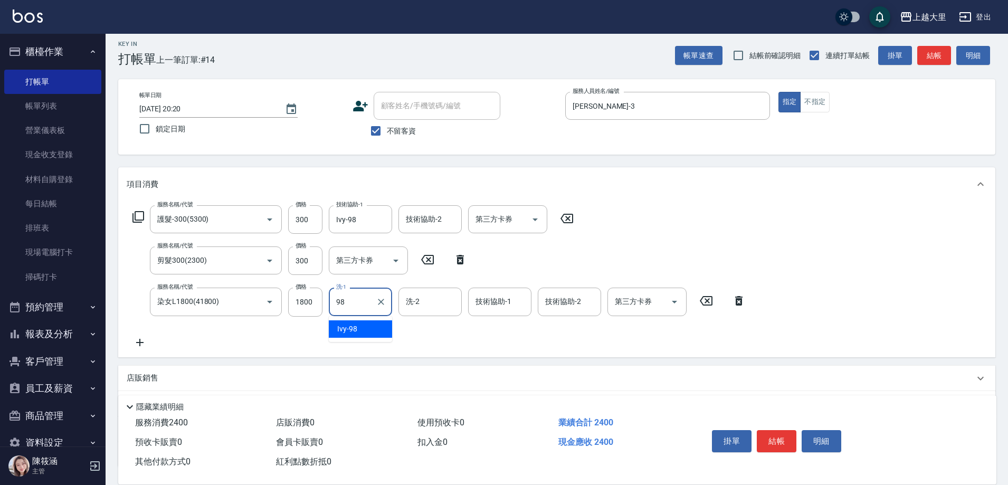
type input "Ivy-98"
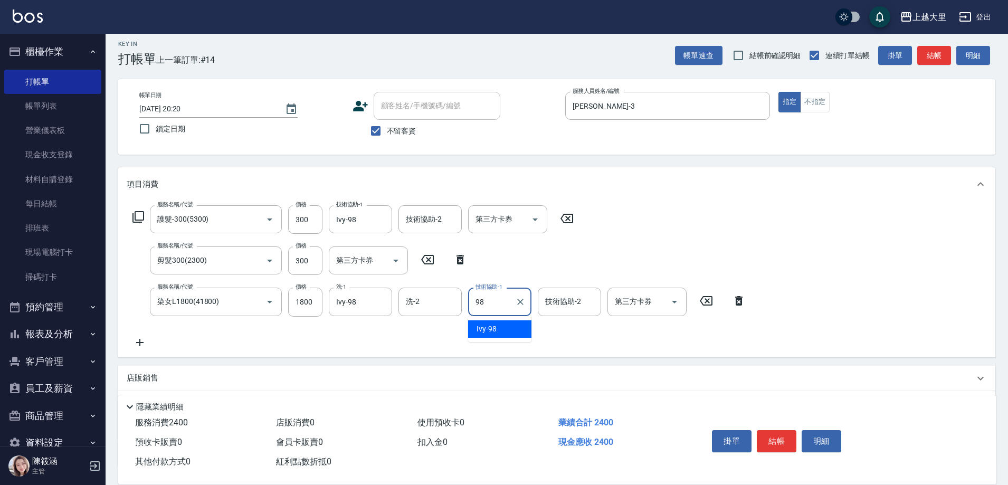
type input "Ivy-98"
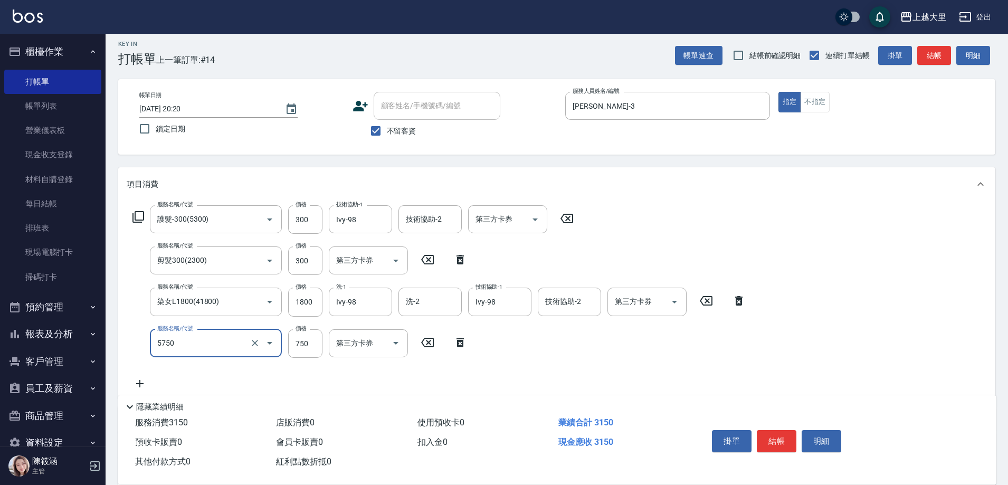
type input "護髮-750(5750)"
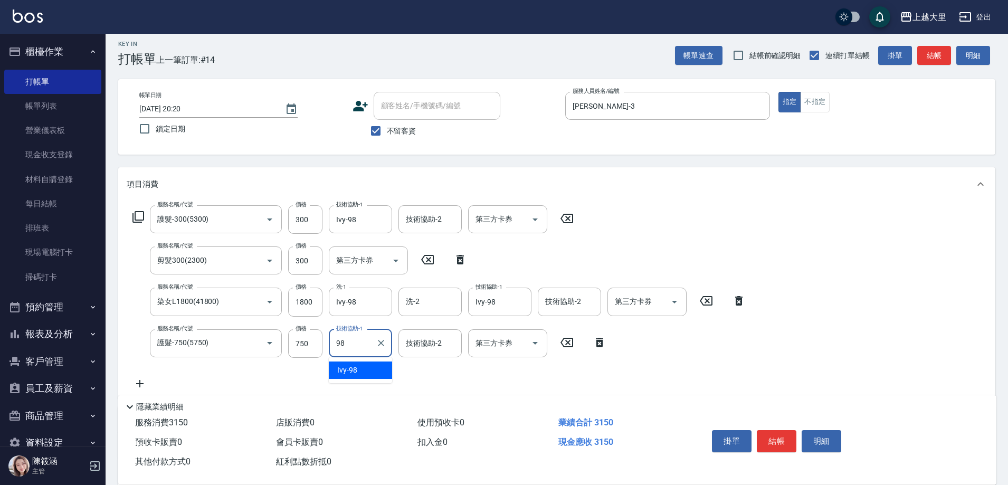
type input "Ivy-98"
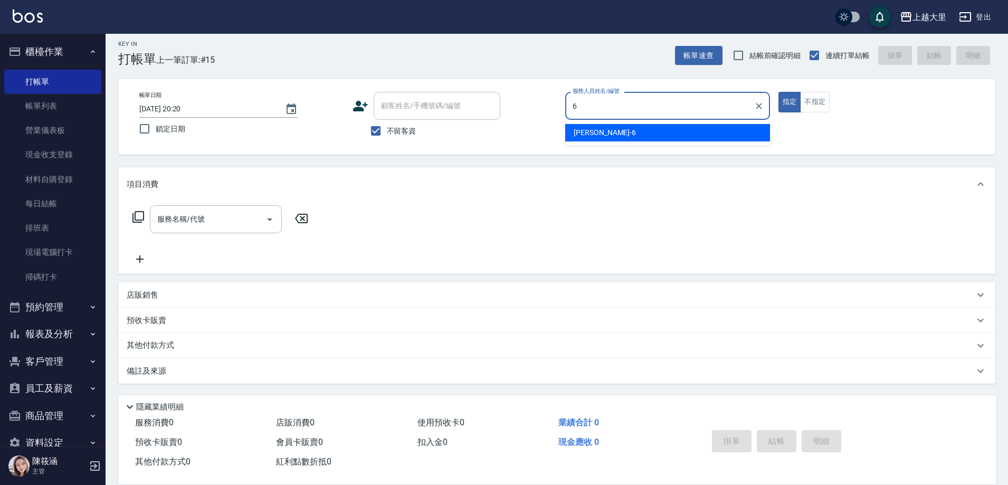
type input "[PERSON_NAME]比-6"
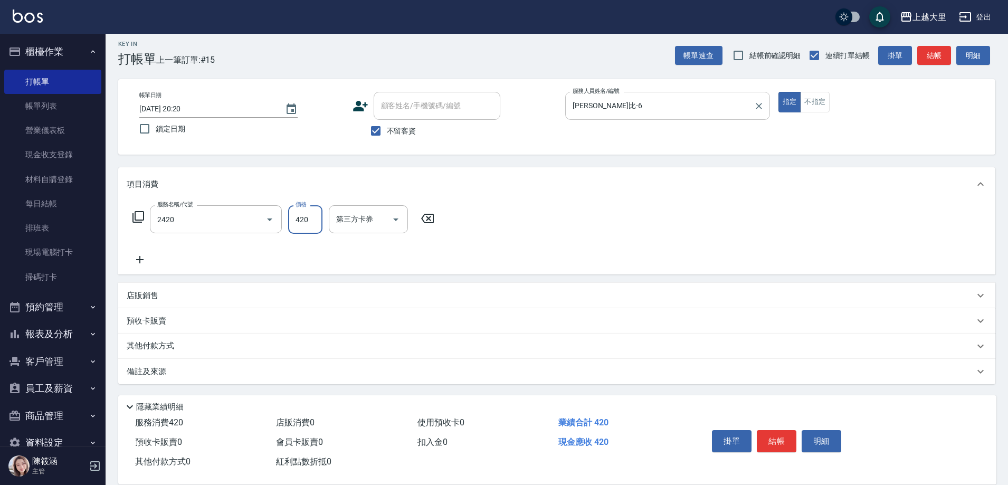
type input "洗+剪420(2420)"
type input "Ivy-98"
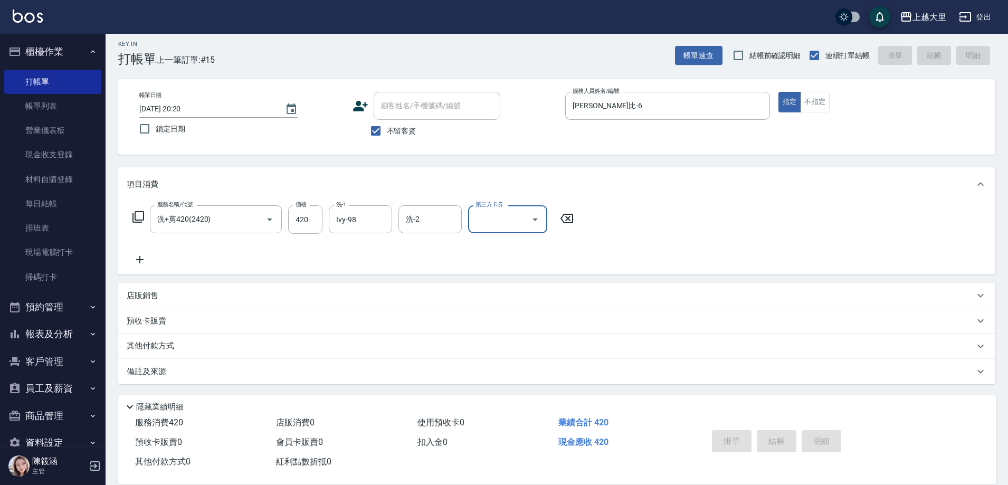
type input "2025/10/08 20:38"
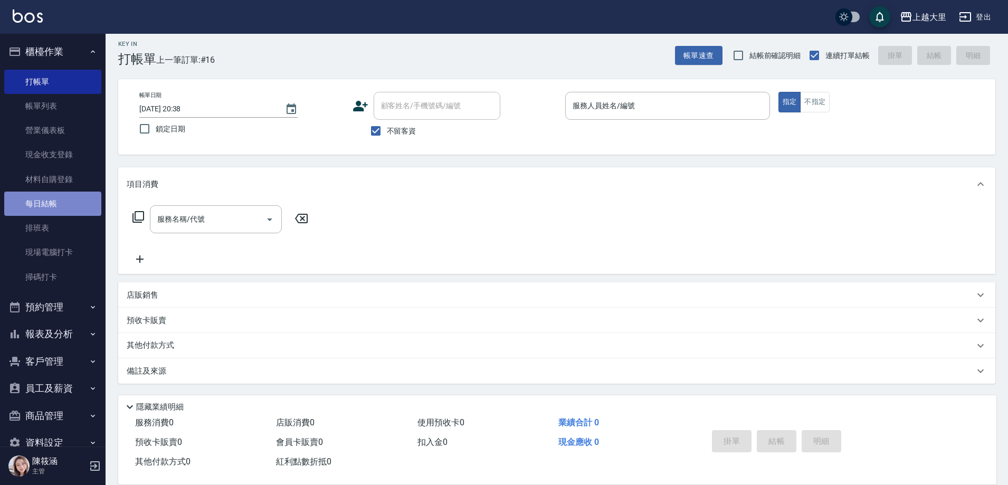
click at [70, 209] on link "每日結帳" at bounding box center [52, 204] width 97 height 24
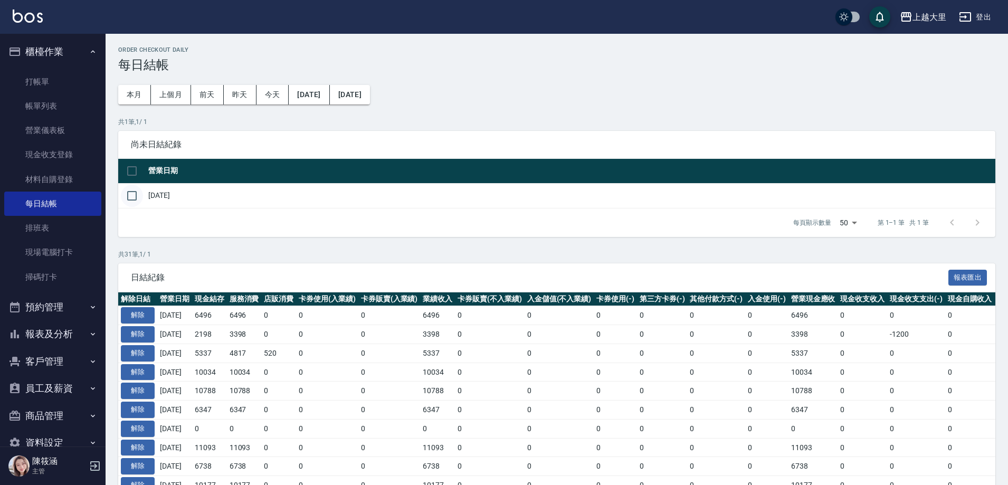
click at [133, 195] on input "checkbox" at bounding box center [132, 196] width 22 height 22
checkbox input "true"
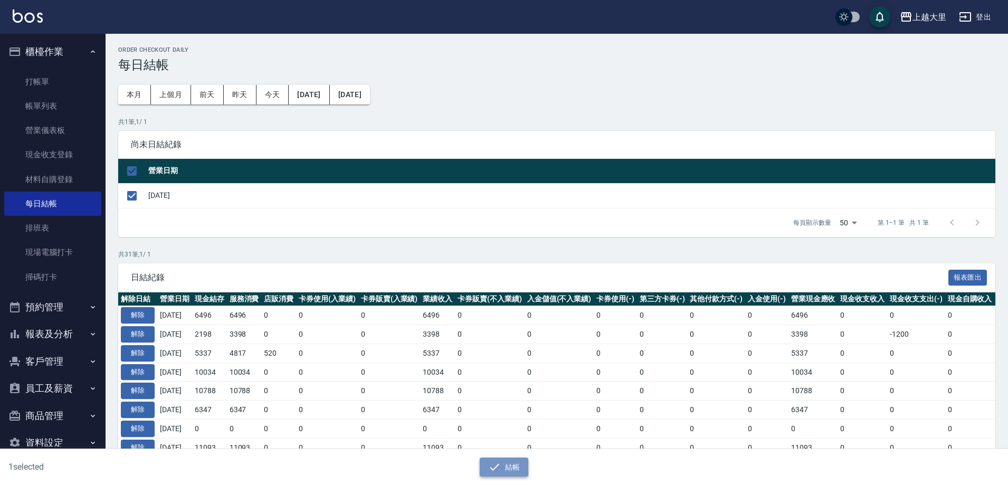
click at [505, 467] on button "結帳" at bounding box center [504, 468] width 49 height 20
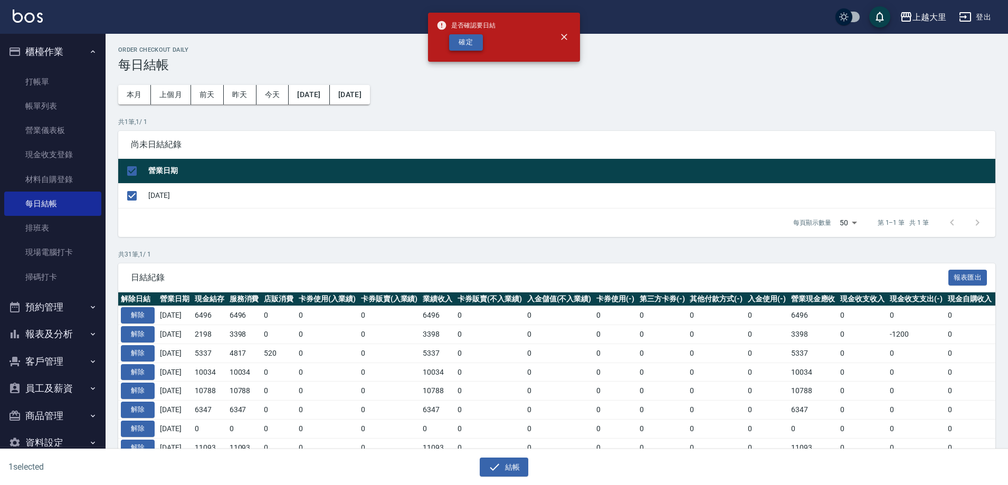
click at [455, 47] on button "確定" at bounding box center [466, 42] width 34 height 16
checkbox input "false"
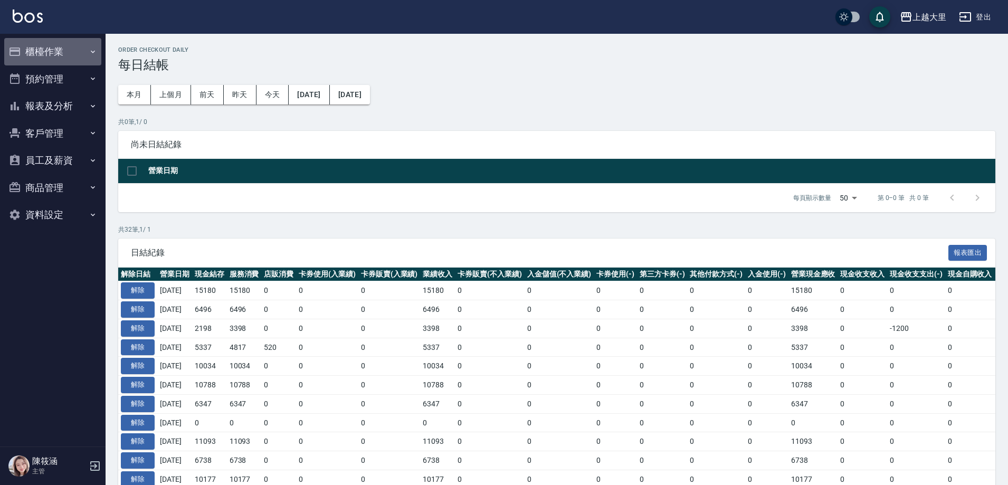
click at [72, 50] on button "櫃檯作業" at bounding box center [52, 51] width 97 height 27
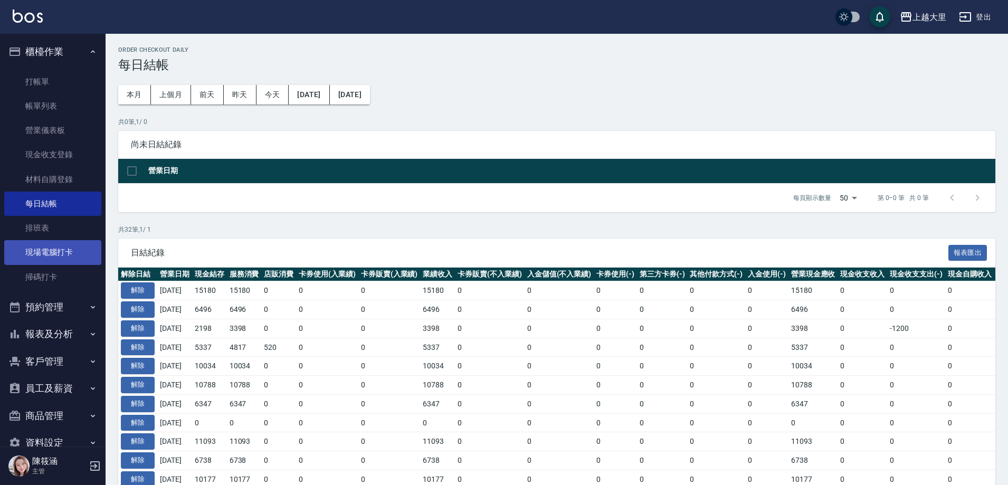
scroll to position [23, 0]
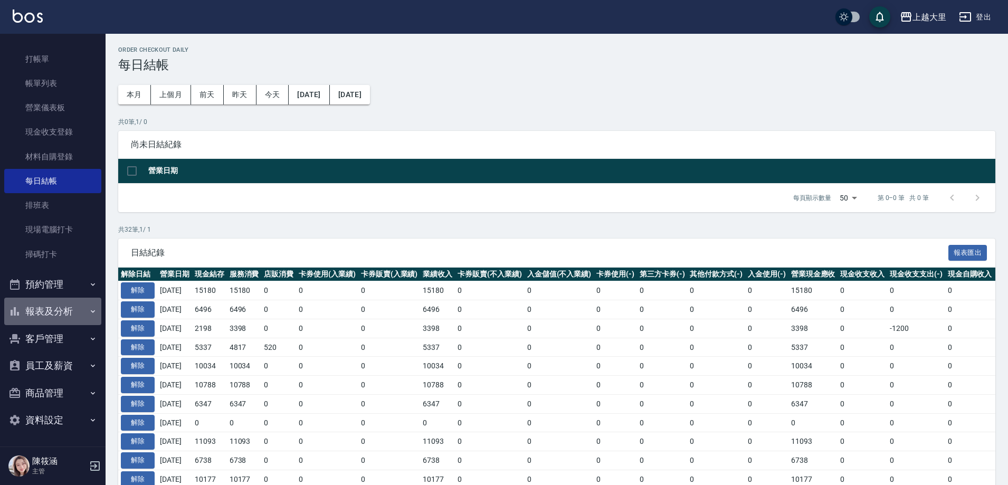
click at [54, 309] on button "報表及分析" at bounding box center [52, 311] width 97 height 27
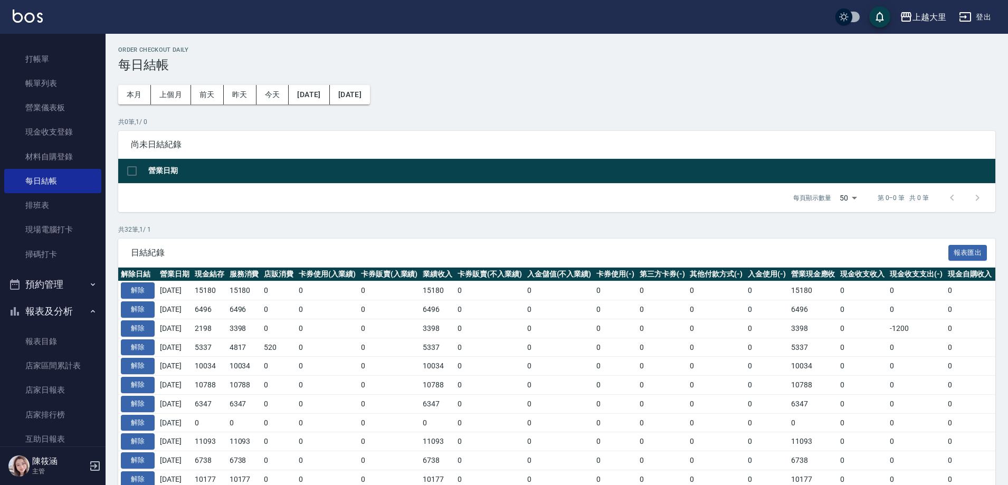
scroll to position [181, 0]
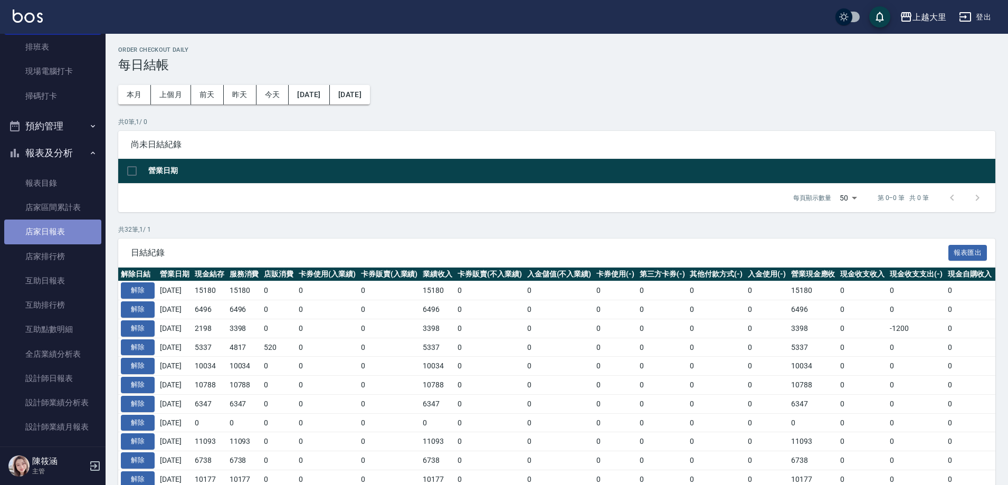
click at [68, 221] on link "店家日報表" at bounding box center [52, 232] width 97 height 24
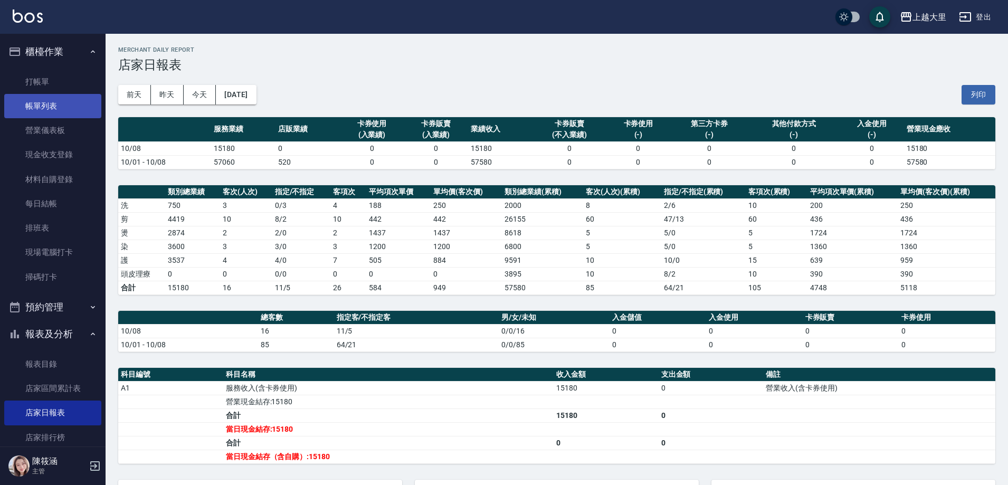
click at [56, 104] on link "帳單列表" at bounding box center [52, 106] width 97 height 24
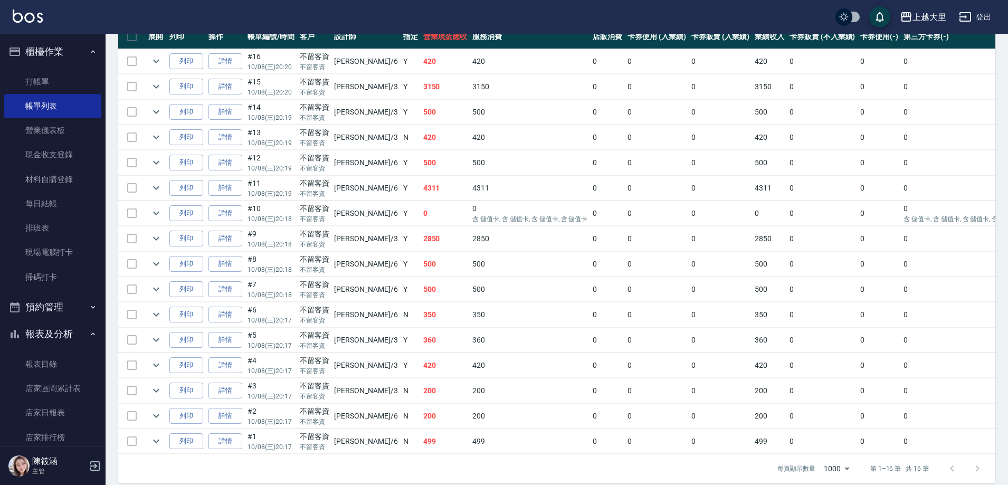
scroll to position [287, 0]
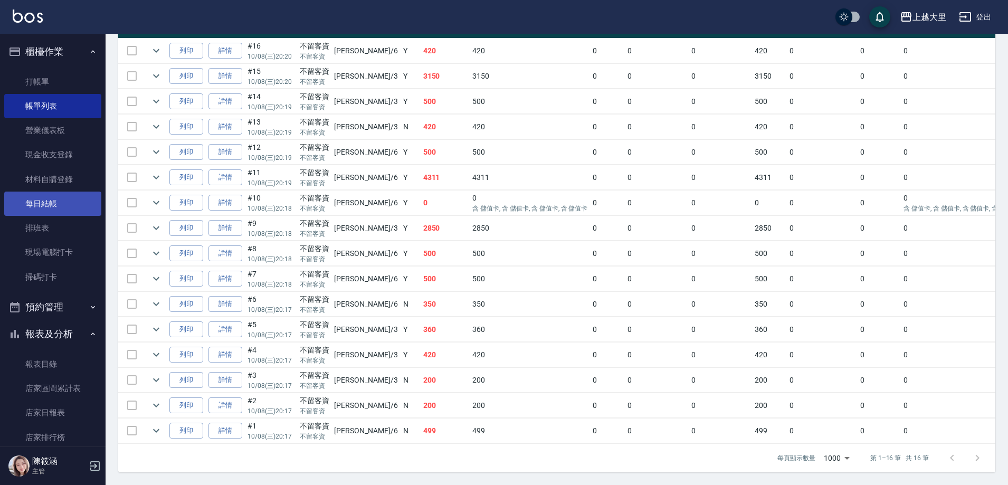
click at [55, 202] on link "每日結帳" at bounding box center [52, 204] width 97 height 24
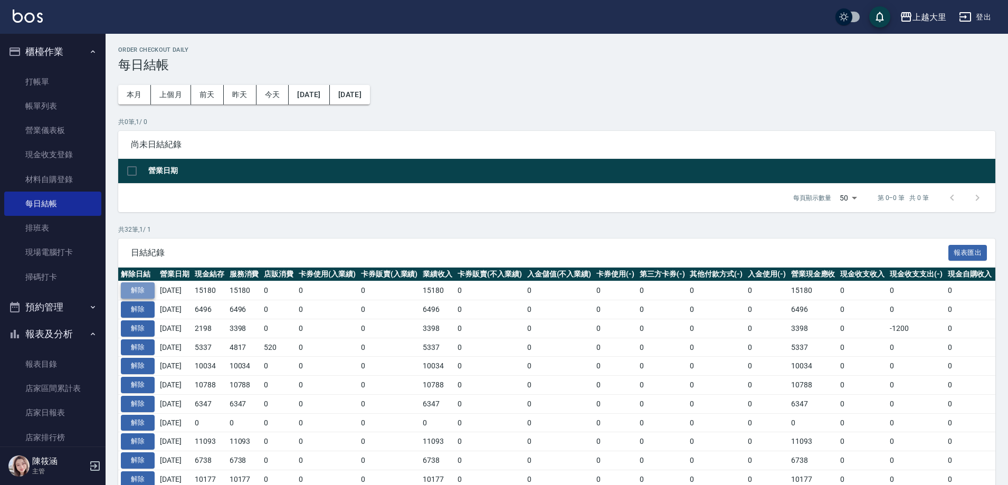
click at [143, 285] on button "解除" at bounding box center [138, 290] width 34 height 16
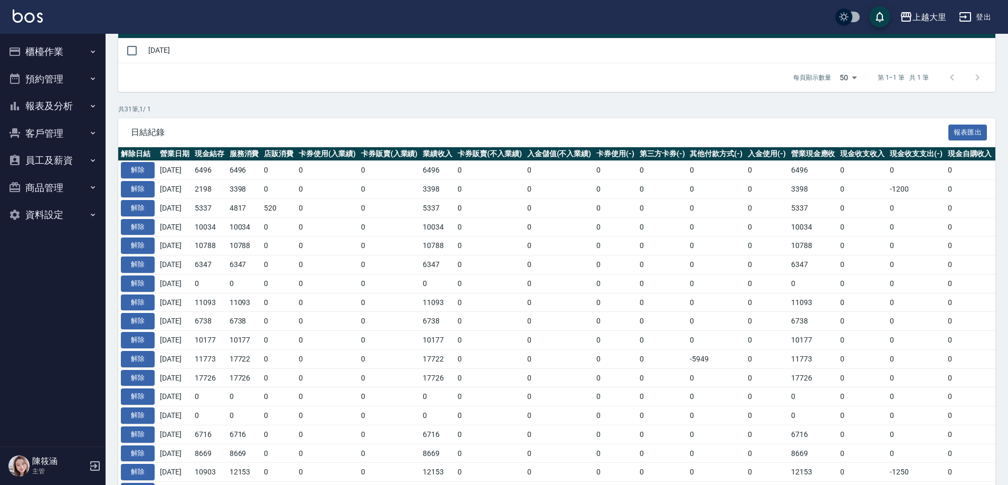
scroll to position [53, 0]
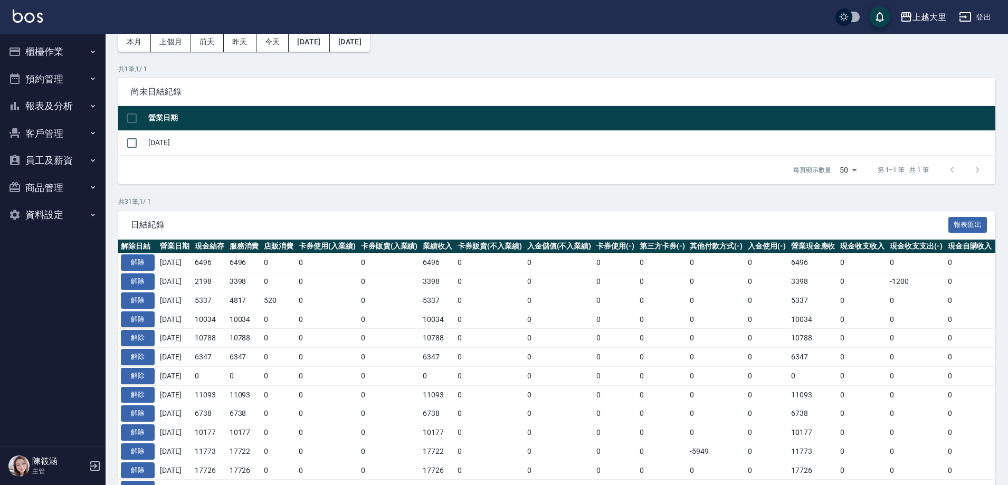
click at [73, 100] on button "報表及分析" at bounding box center [52, 105] width 97 height 27
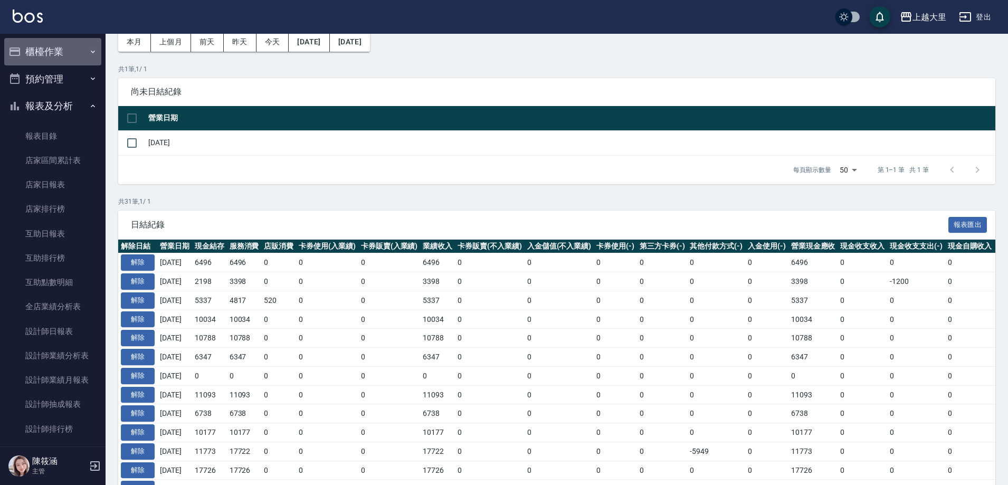
click at [68, 48] on button "櫃檯作業" at bounding box center [52, 51] width 97 height 27
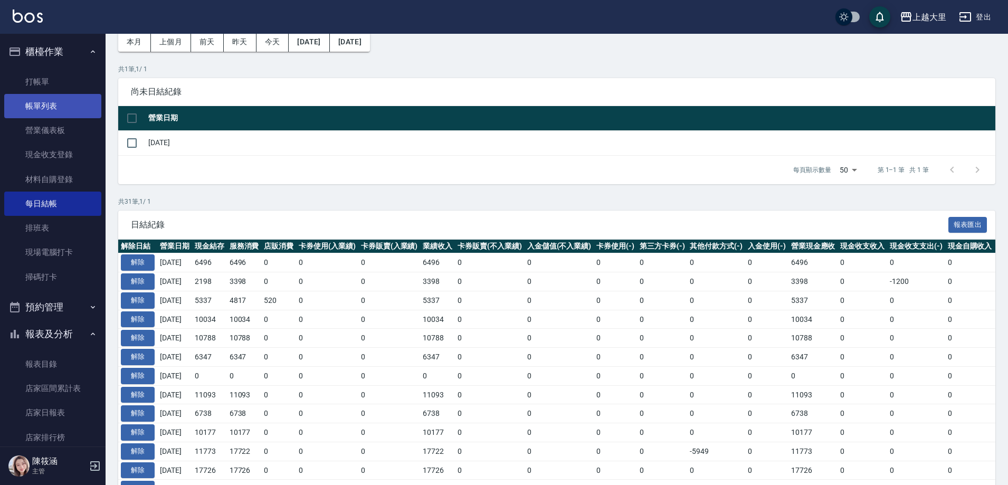
click at [54, 101] on link "帳單列表" at bounding box center [52, 106] width 97 height 24
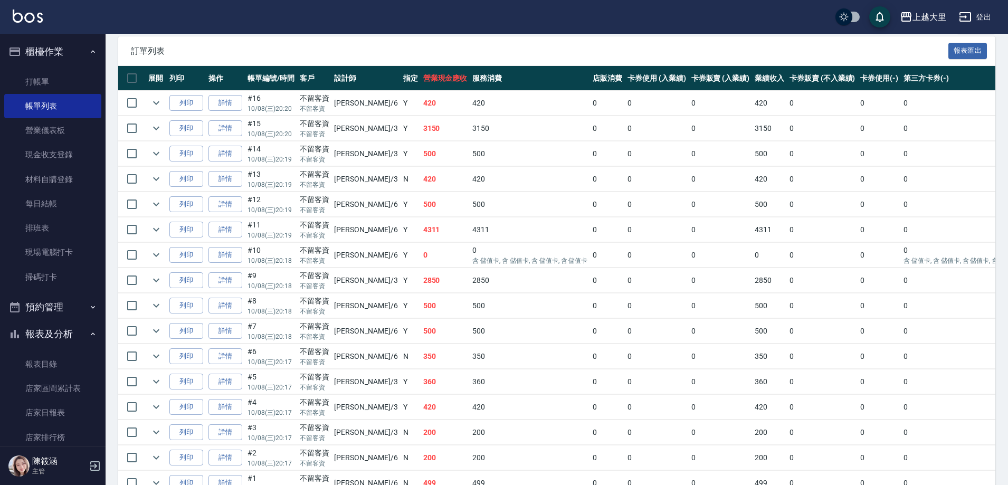
scroll to position [264, 0]
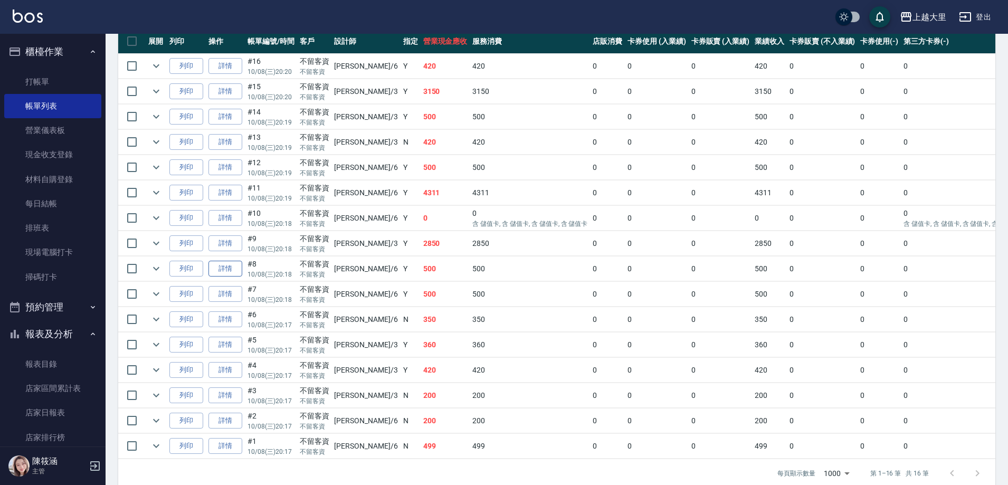
click at [234, 271] on link "詳情" at bounding box center [226, 269] width 34 height 16
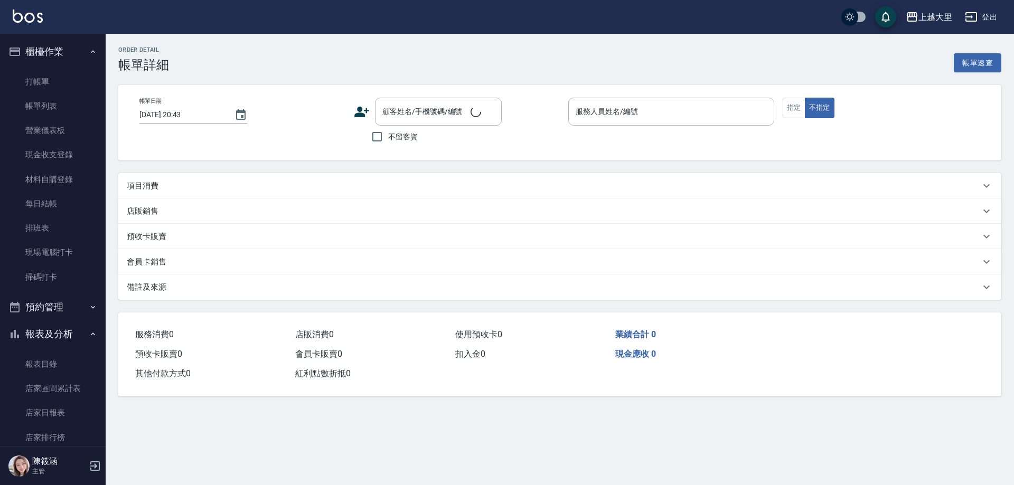
type input "[DATE] 20:18"
checkbox input "true"
type input "[PERSON_NAME]比-6"
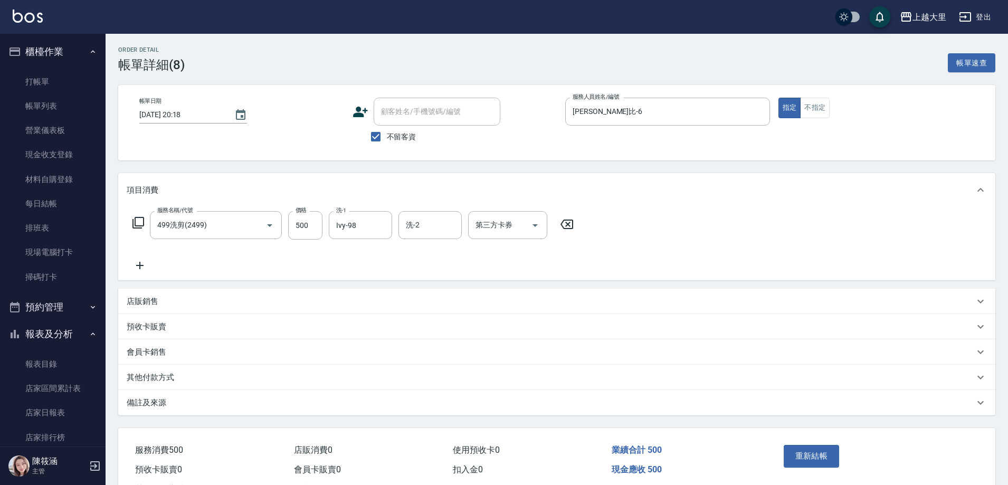
type input "499洗剪(2499)"
click at [532, 223] on icon "Open" at bounding box center [535, 225] width 13 height 13
click at [513, 318] on span "儲值卡" at bounding box center [507, 321] width 79 height 17
type input "儲值卡"
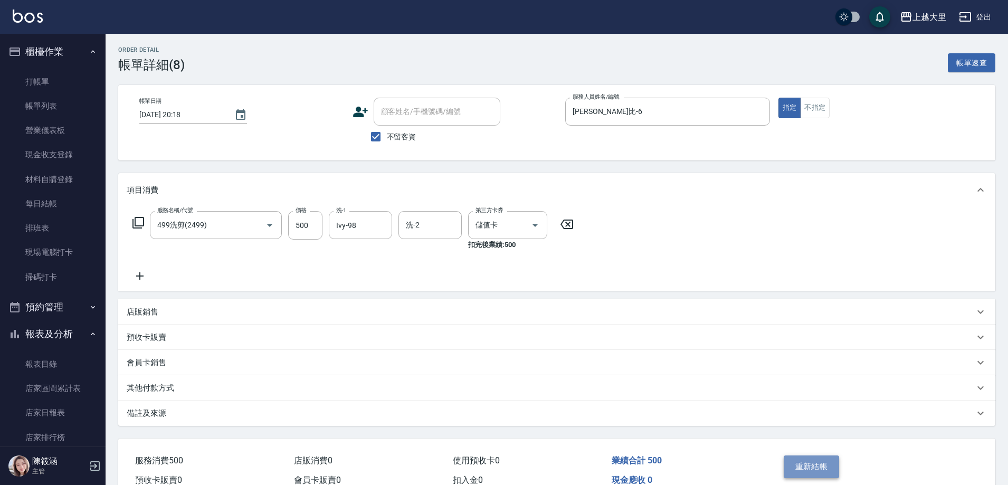
click at [827, 465] on button "重新結帳" at bounding box center [812, 467] width 56 height 22
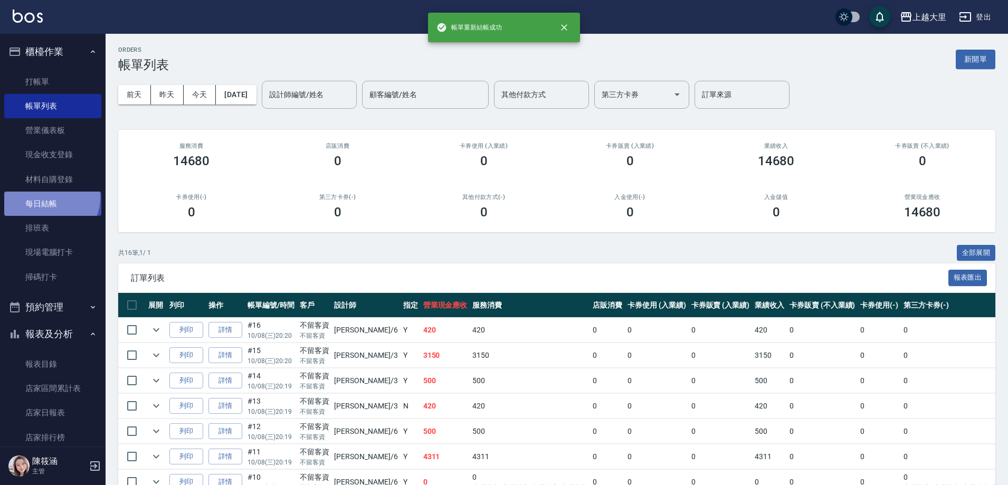
click at [49, 198] on link "每日結帳" at bounding box center [52, 204] width 97 height 24
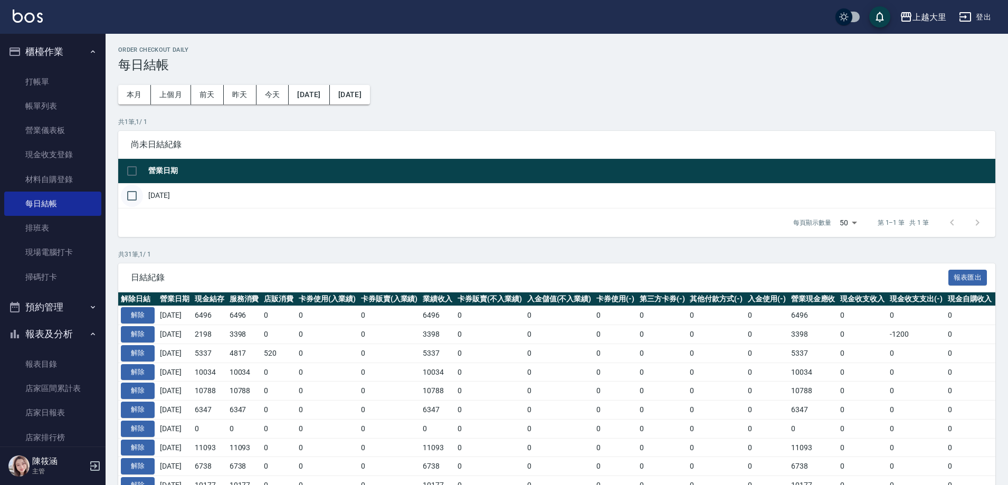
click at [133, 200] on input "checkbox" at bounding box center [132, 196] width 22 height 22
checkbox input "true"
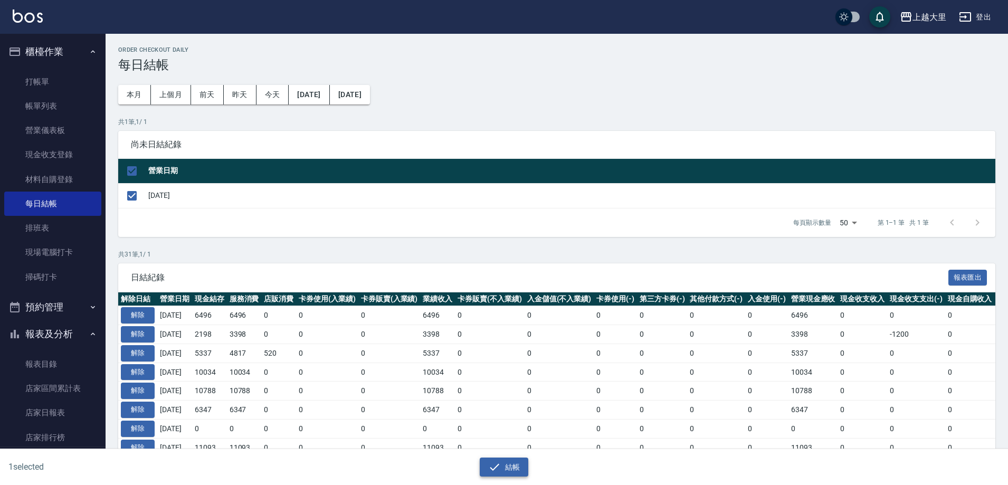
click at [517, 473] on button "結帳" at bounding box center [504, 468] width 49 height 20
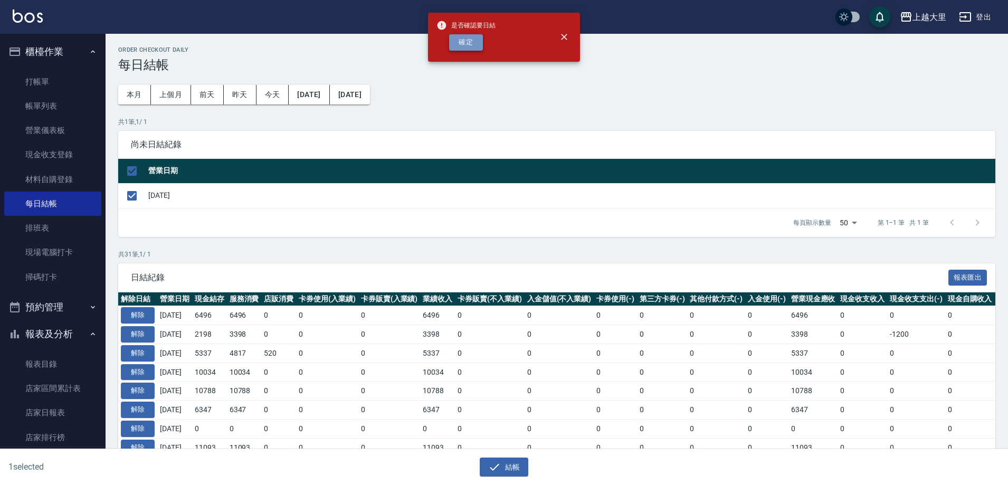
click at [467, 41] on button "確定" at bounding box center [466, 42] width 34 height 16
checkbox input "false"
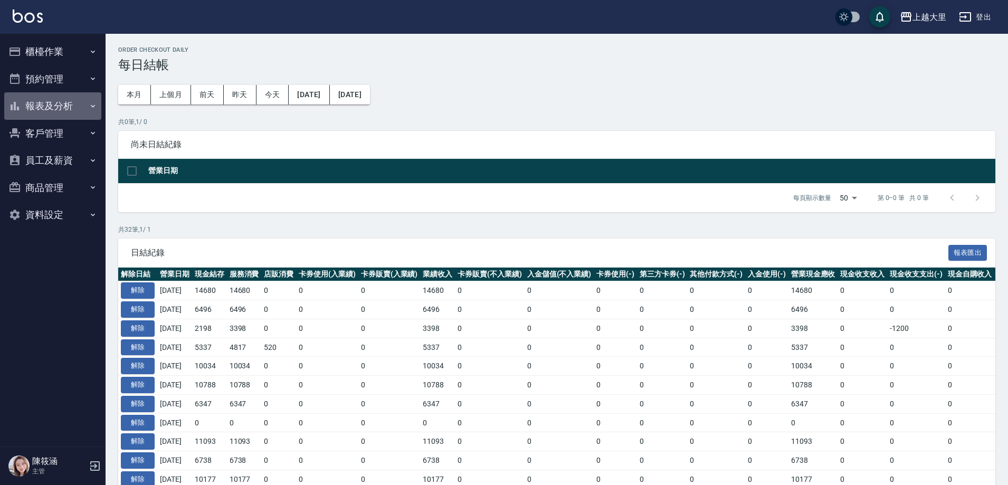
drag, startPoint x: 60, startPoint y: 103, endPoint x: 70, endPoint y: 95, distance: 13.5
click at [60, 103] on button "報表及分析" at bounding box center [52, 105] width 97 height 27
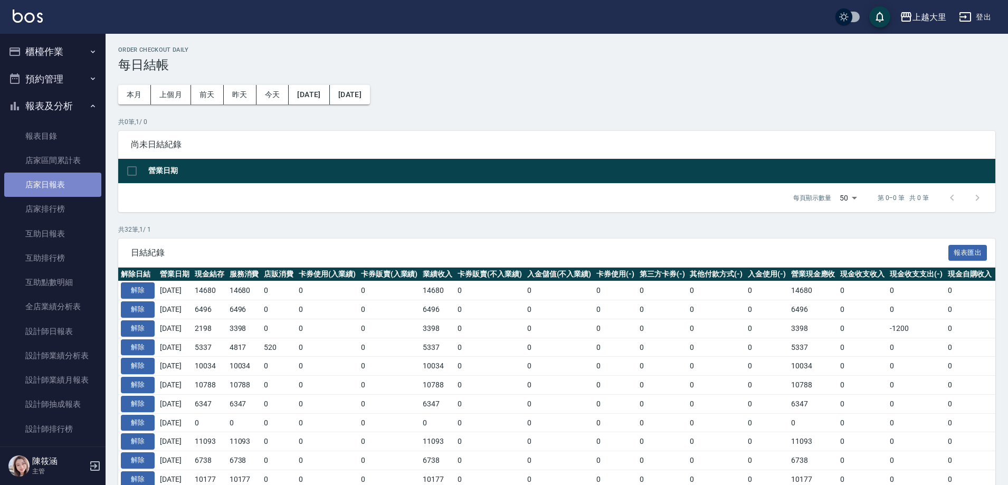
click at [76, 192] on link "店家日報表" at bounding box center [52, 185] width 97 height 24
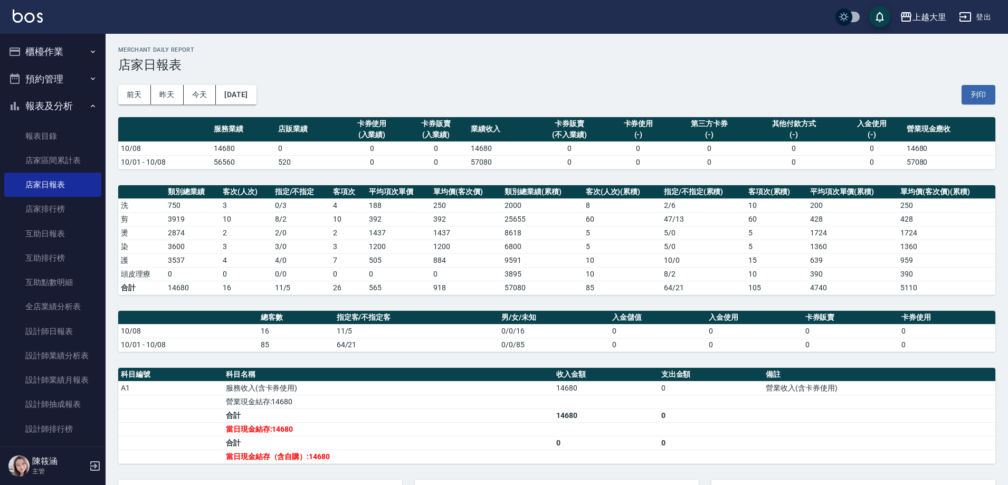
click at [70, 42] on button "櫃檯作業" at bounding box center [52, 51] width 97 height 27
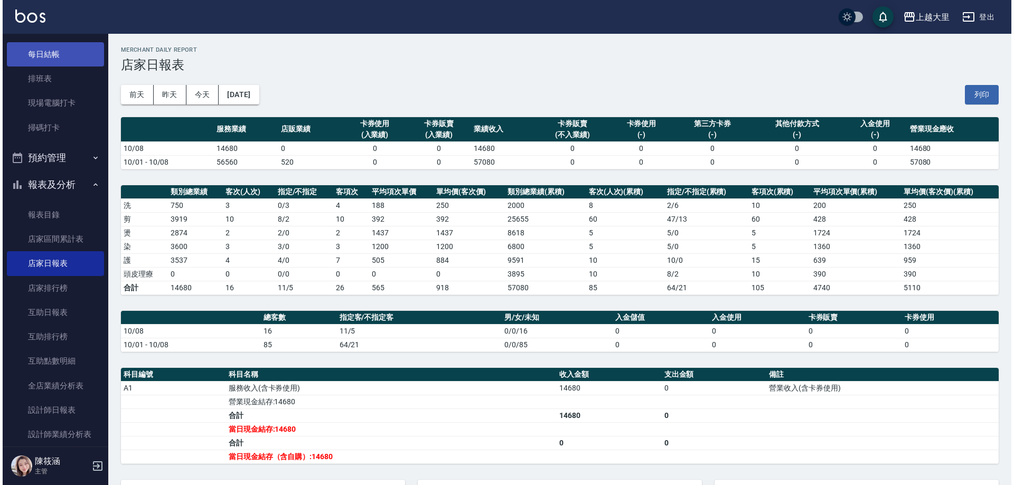
scroll to position [53, 0]
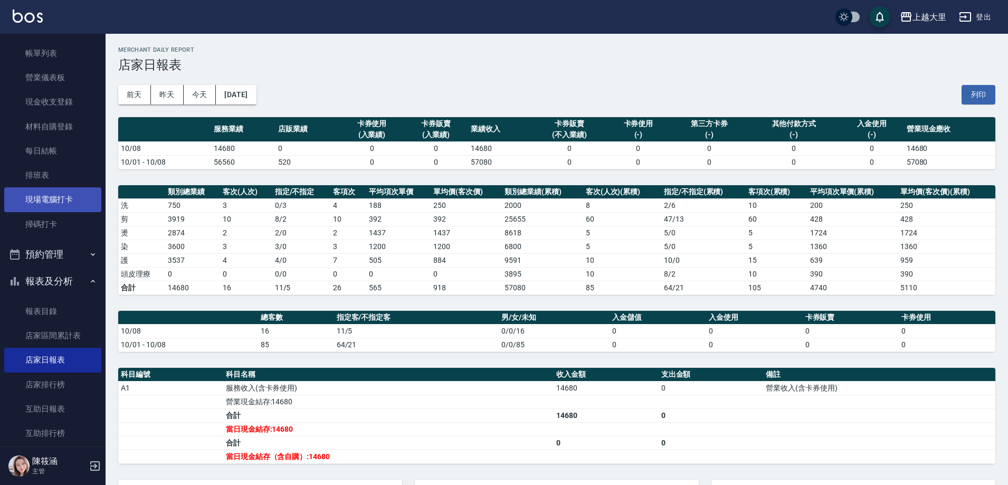
click at [60, 198] on link "現場電腦打卡" at bounding box center [52, 199] width 97 height 24
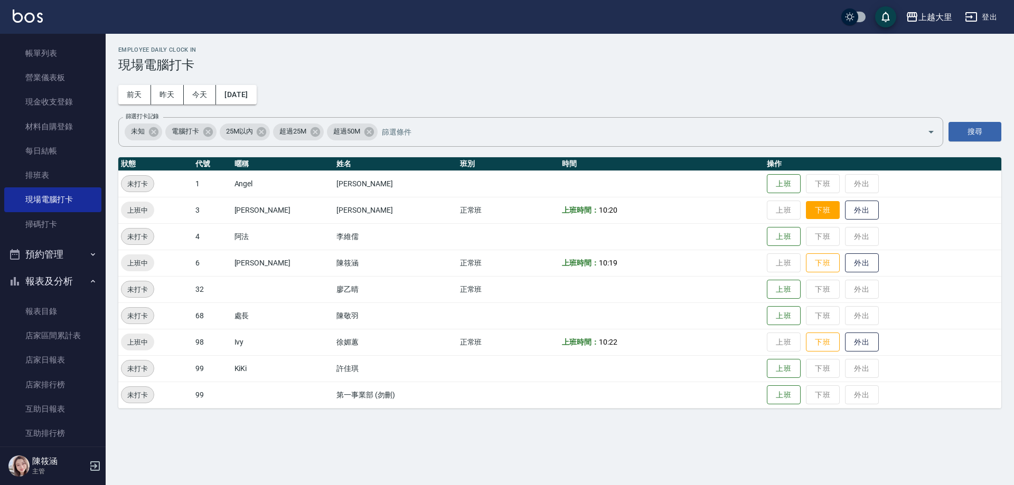
click at [824, 209] on button "下班" at bounding box center [823, 210] width 34 height 18
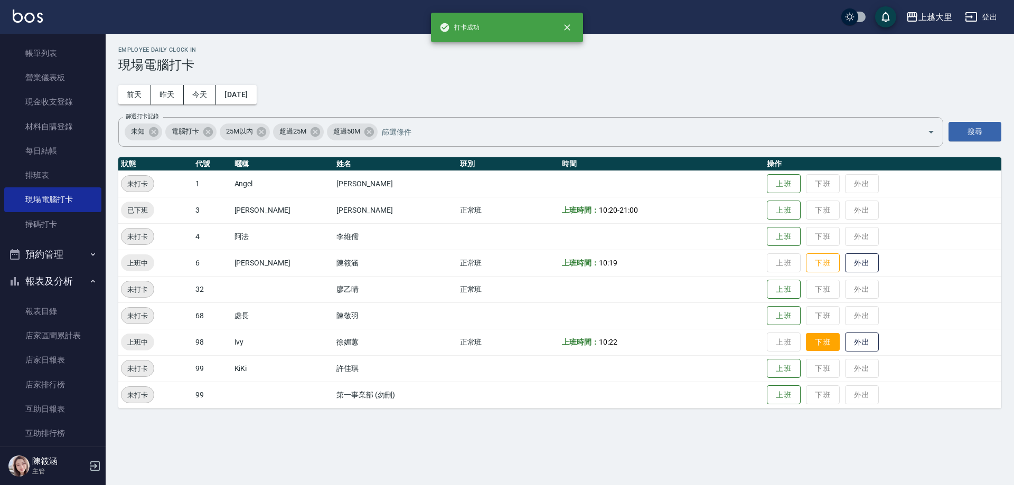
click at [818, 334] on button "下班" at bounding box center [823, 342] width 34 height 18
click at [825, 265] on button "下班" at bounding box center [823, 263] width 34 height 18
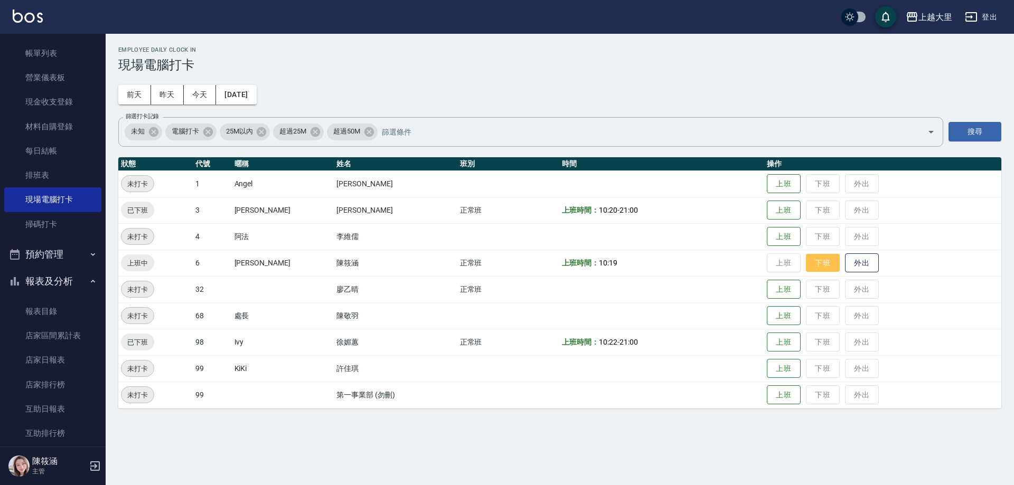
click at [824, 270] on button "下班" at bounding box center [823, 263] width 34 height 18
